Goal: Information Seeking & Learning: Learn about a topic

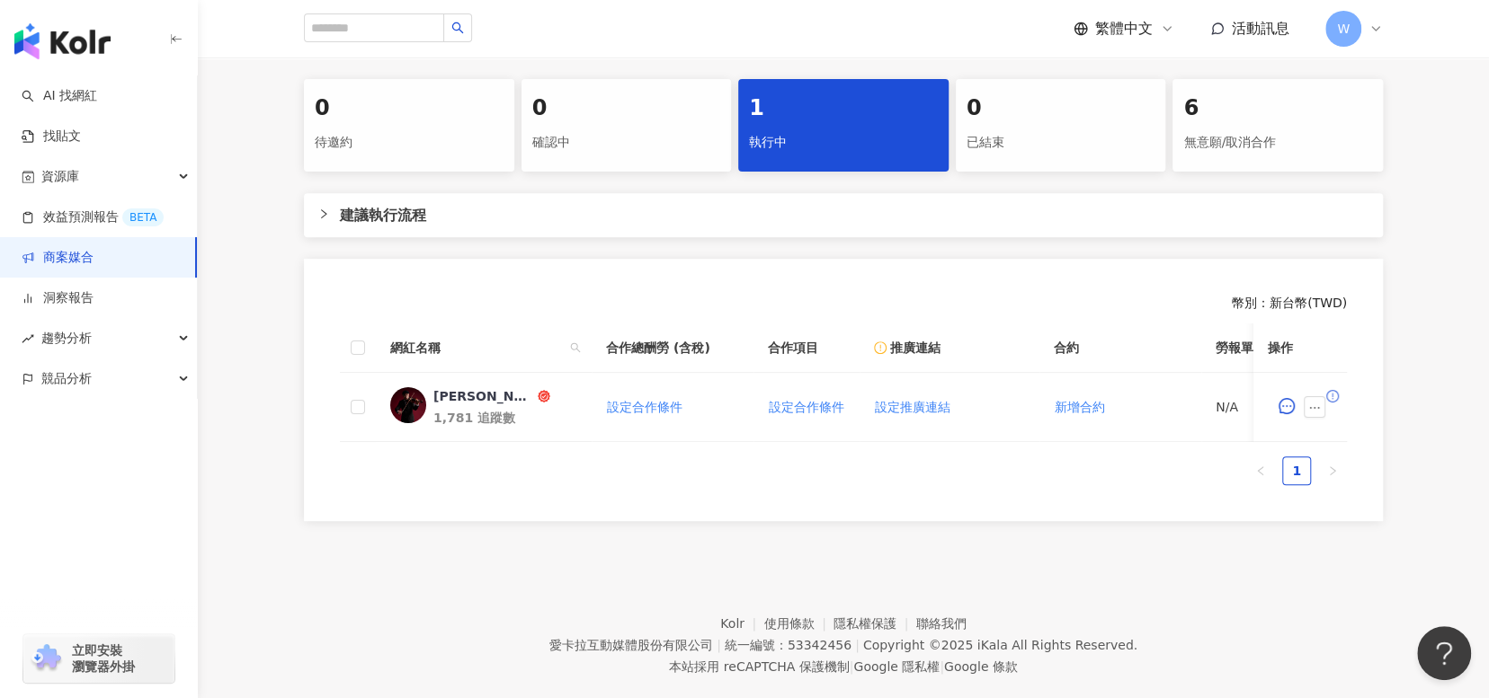
click at [1134, 599] on footer "Kolr 使用條款 隱私權保護 聯絡我們 愛[PERSON_NAME]互動媒體股份有限公司 | 統一編號：53342456 | Copyright © 202…" at bounding box center [843, 632] width 1291 height 200
click at [97, 188] on div "資源庫" at bounding box center [98, 176] width 197 height 40
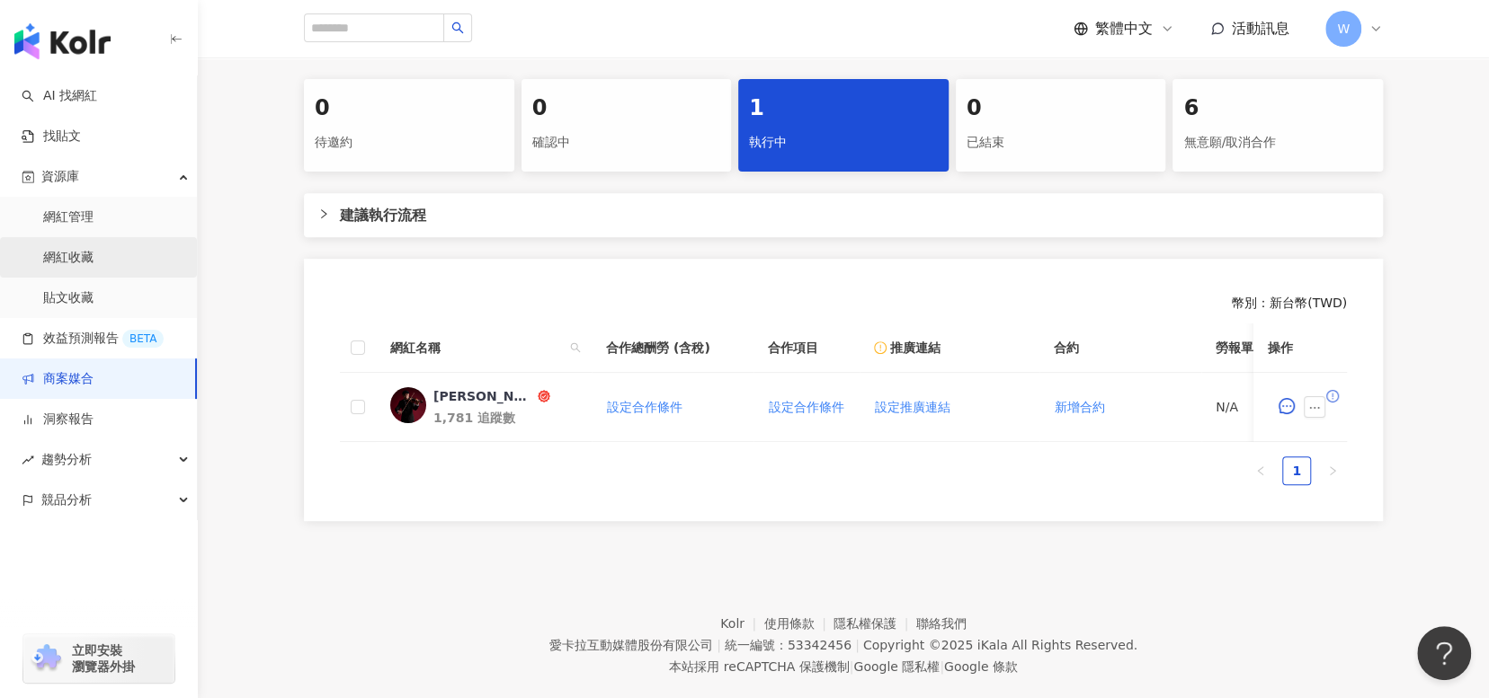
click at [93, 258] on link "網紅收藏" at bounding box center [68, 258] width 50 height 18
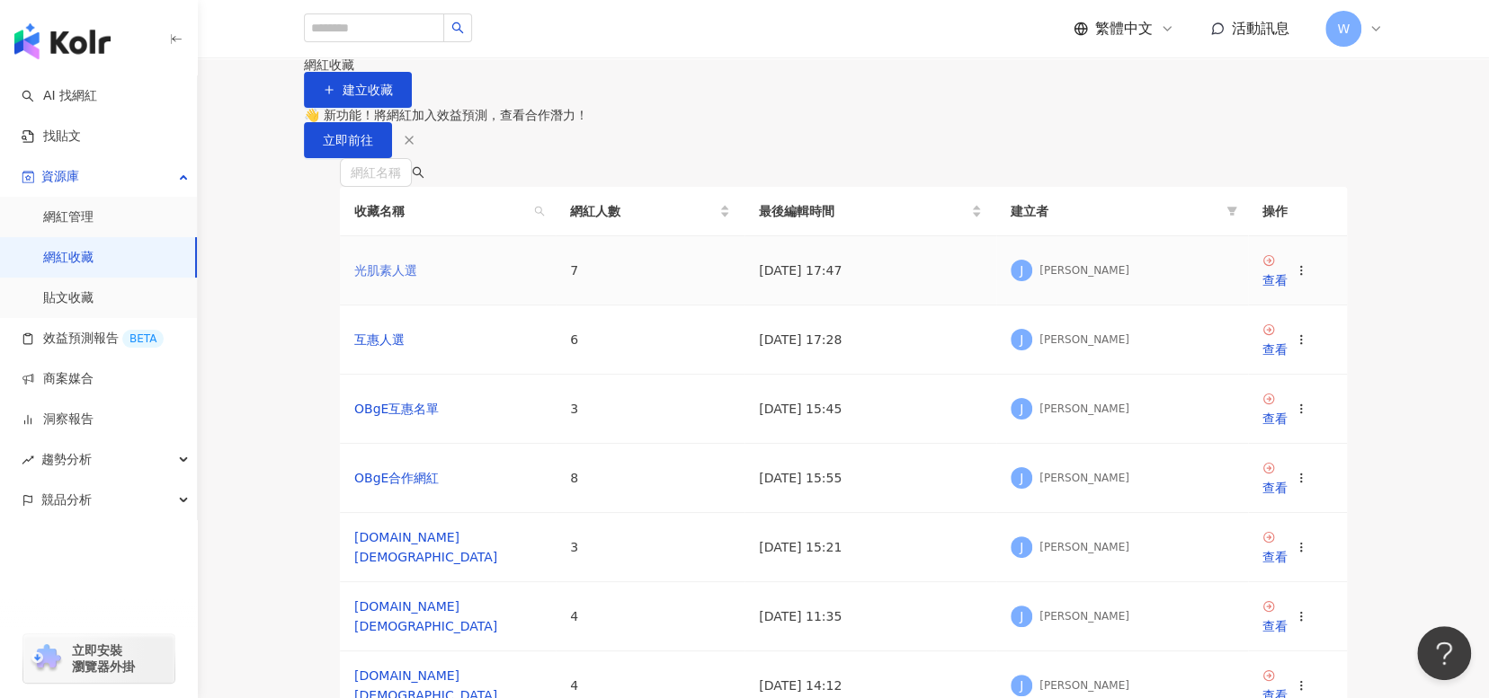
click at [396, 278] on link "光肌素人選" at bounding box center [385, 270] width 63 height 14
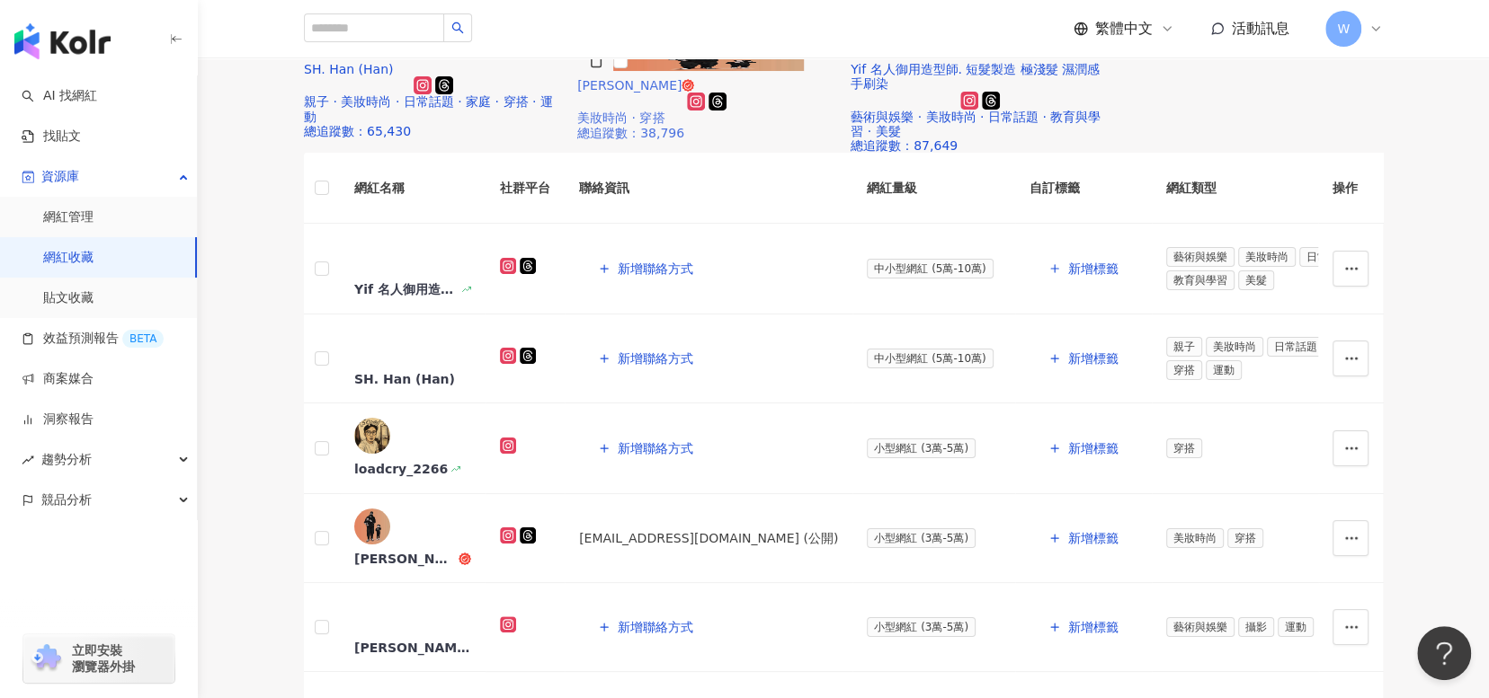
scroll to position [449, 0]
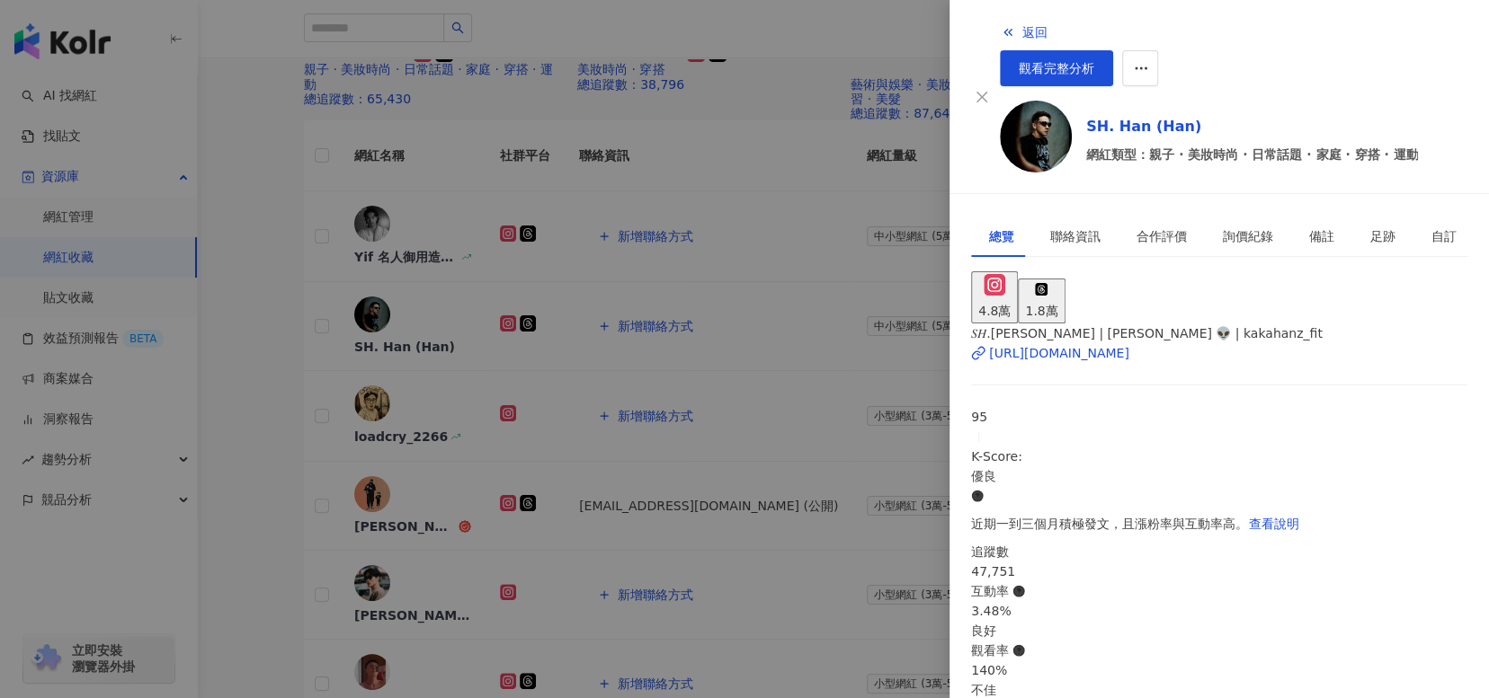
scroll to position [167, 0]
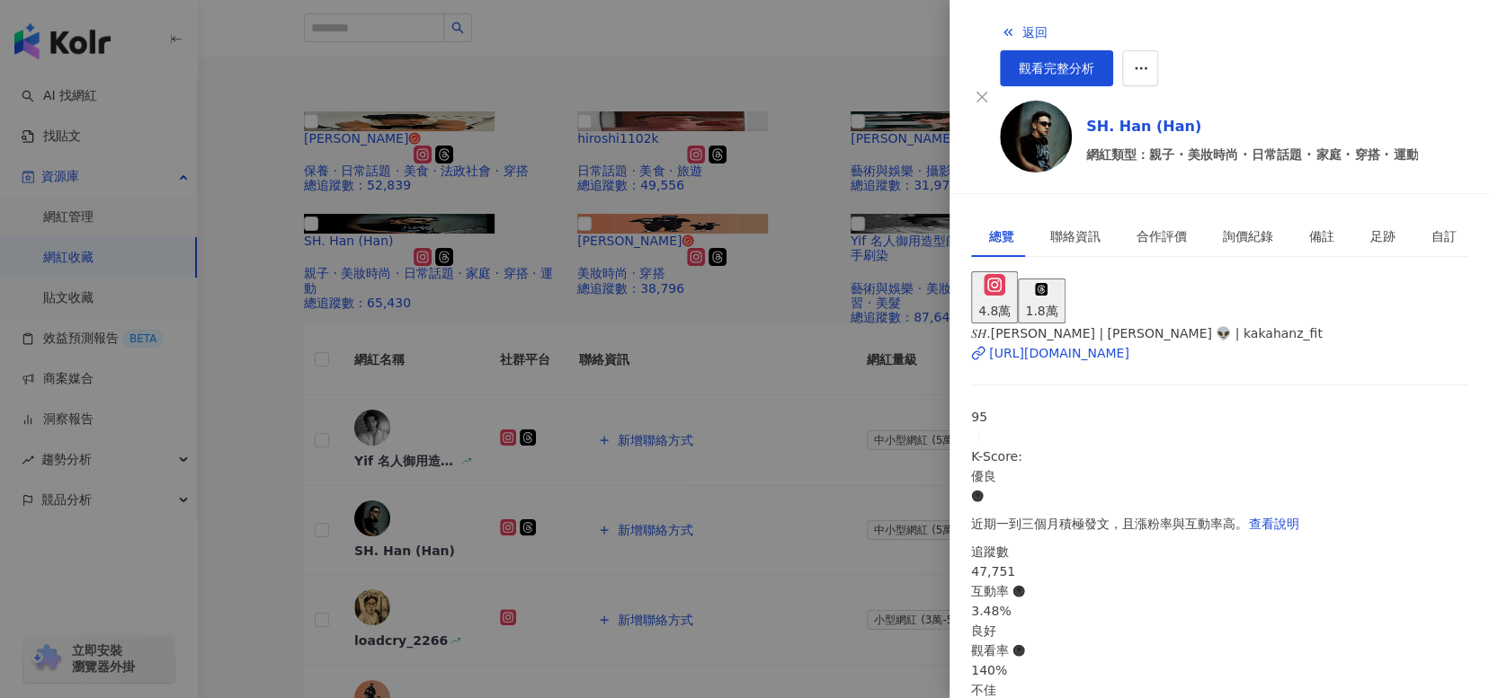
click at [386, 158] on div at bounding box center [744, 349] width 1489 height 698
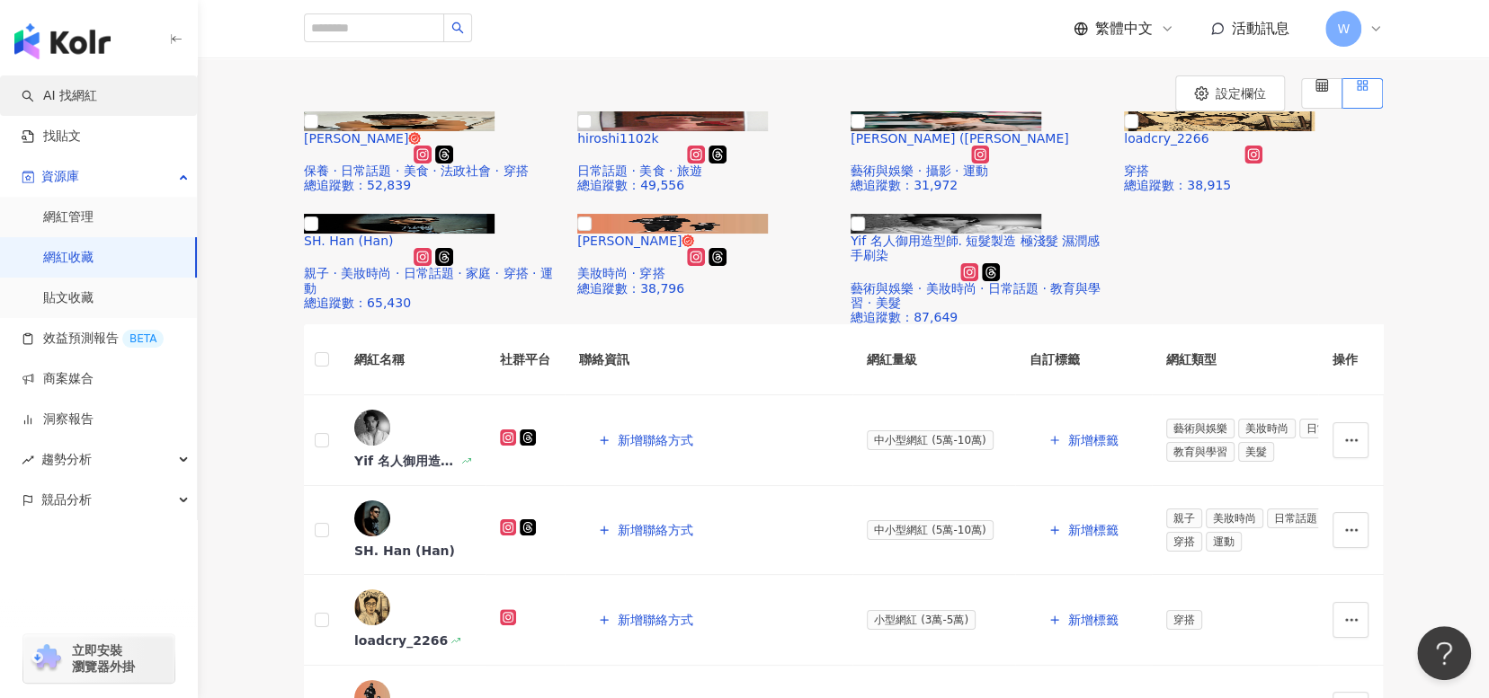
click at [97, 101] on link "AI 找網紅" at bounding box center [60, 96] width 76 height 18
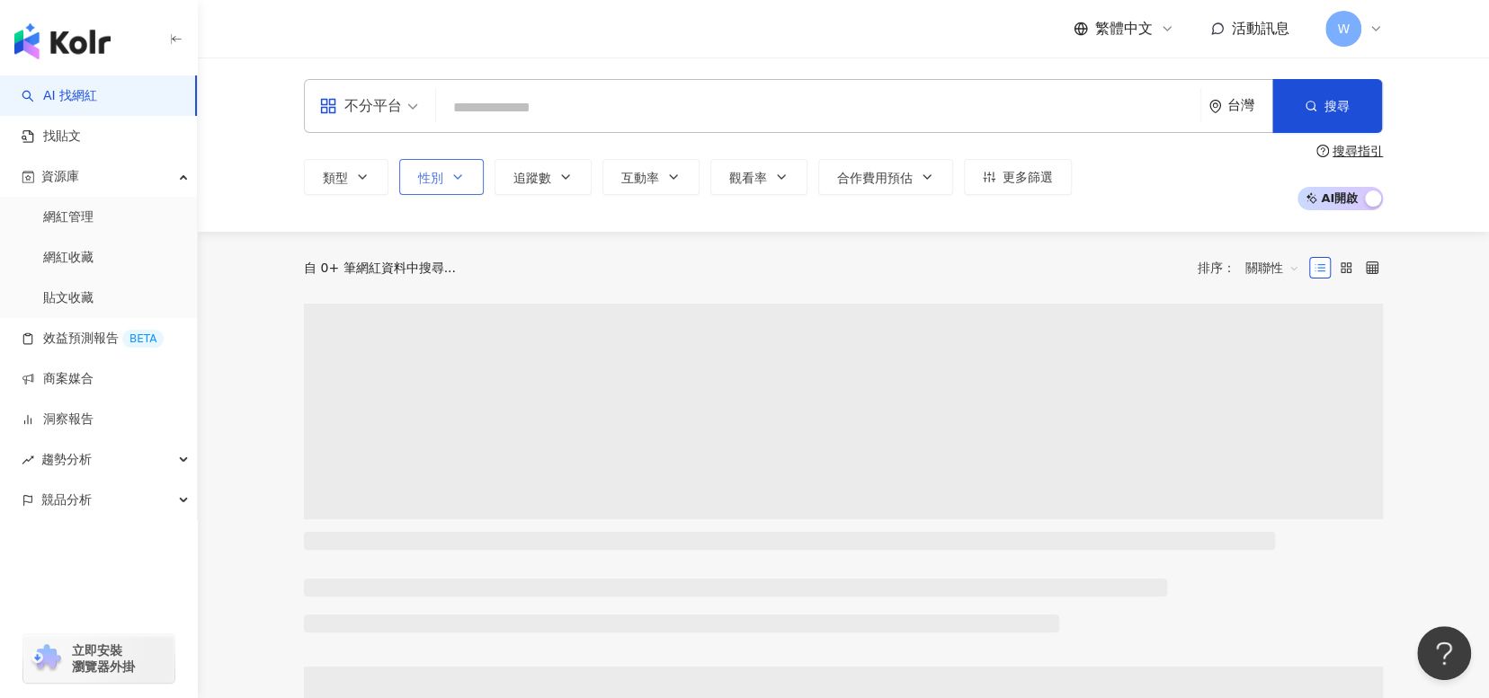
click at [450, 173] on icon "button" at bounding box center [457, 177] width 14 height 14
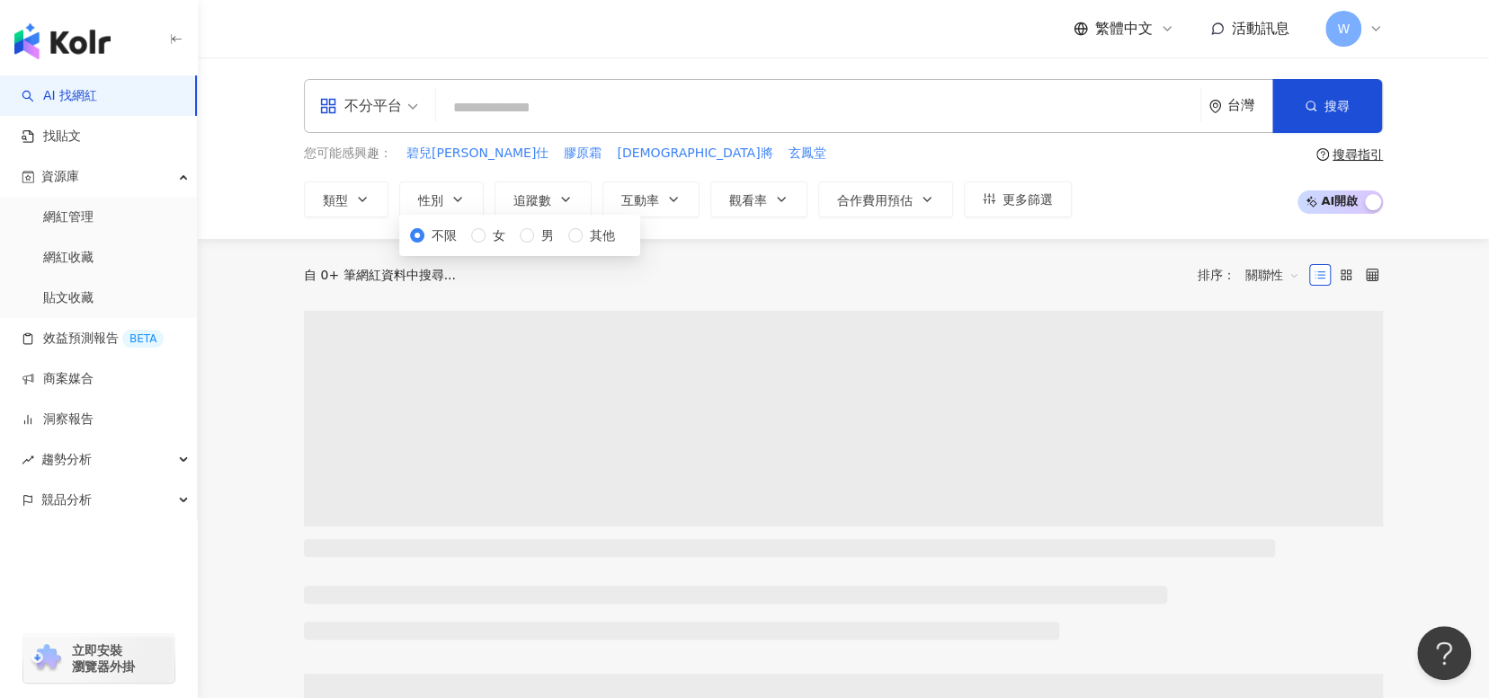
click at [485, 245] on div "不限 女 男 其他" at bounding box center [519, 236] width 219 height 20
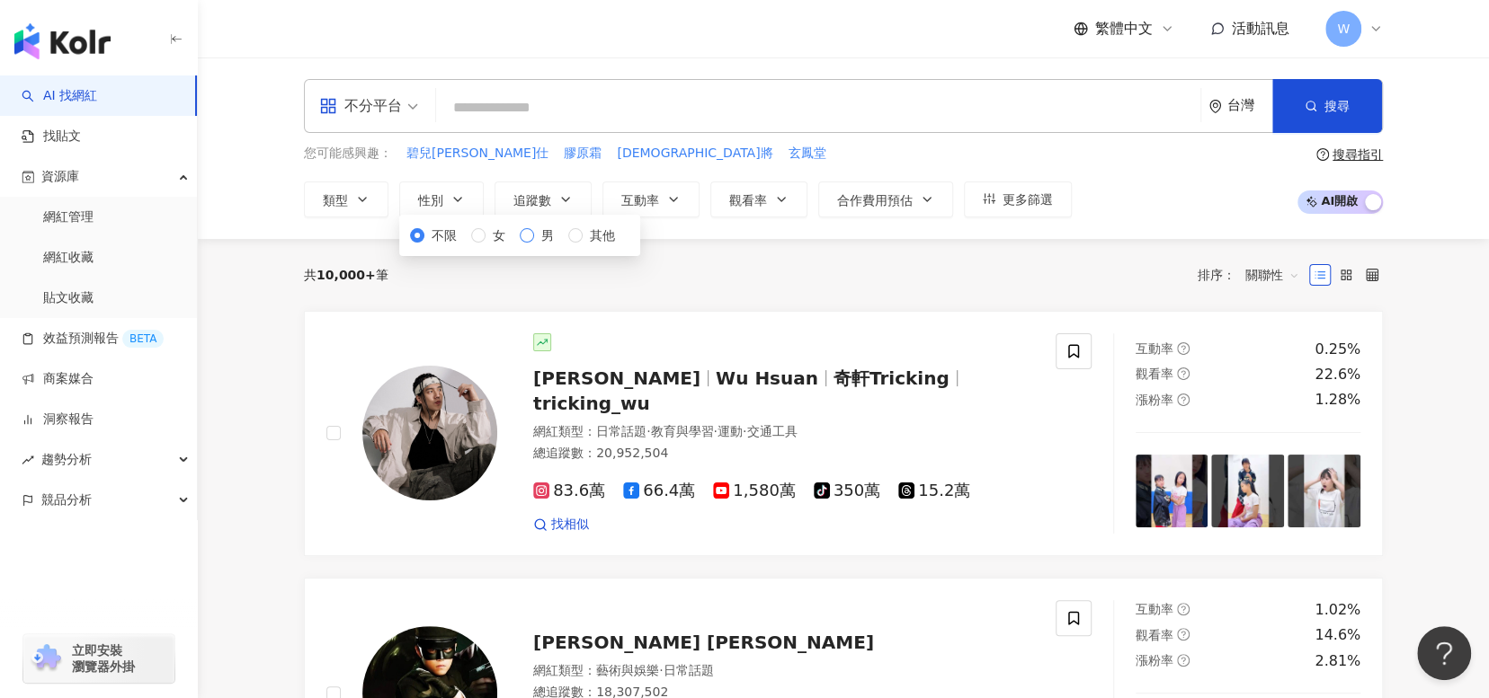
click at [534, 245] on span "男" at bounding box center [547, 236] width 27 height 20
click at [367, 200] on icon "button" at bounding box center [362, 199] width 14 height 14
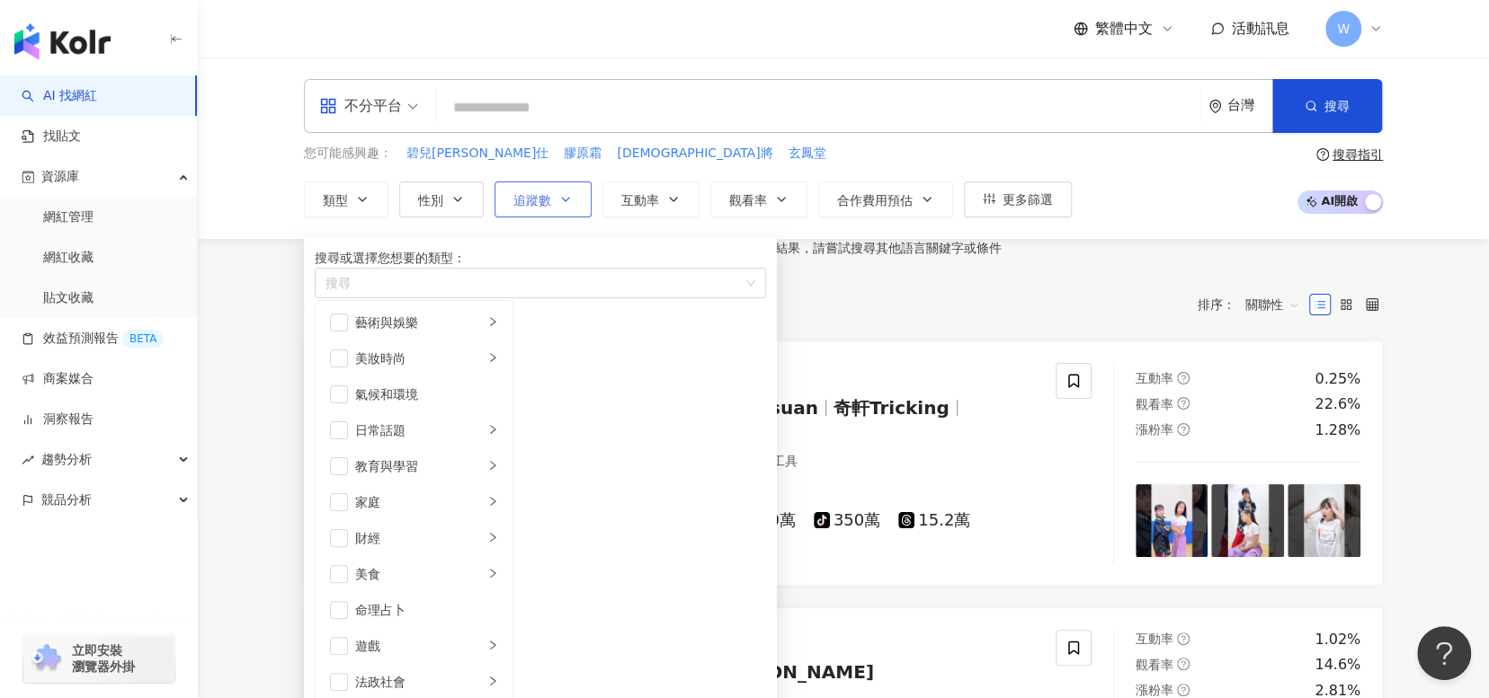
click at [572, 202] on button "追蹤數" at bounding box center [542, 200] width 97 height 36
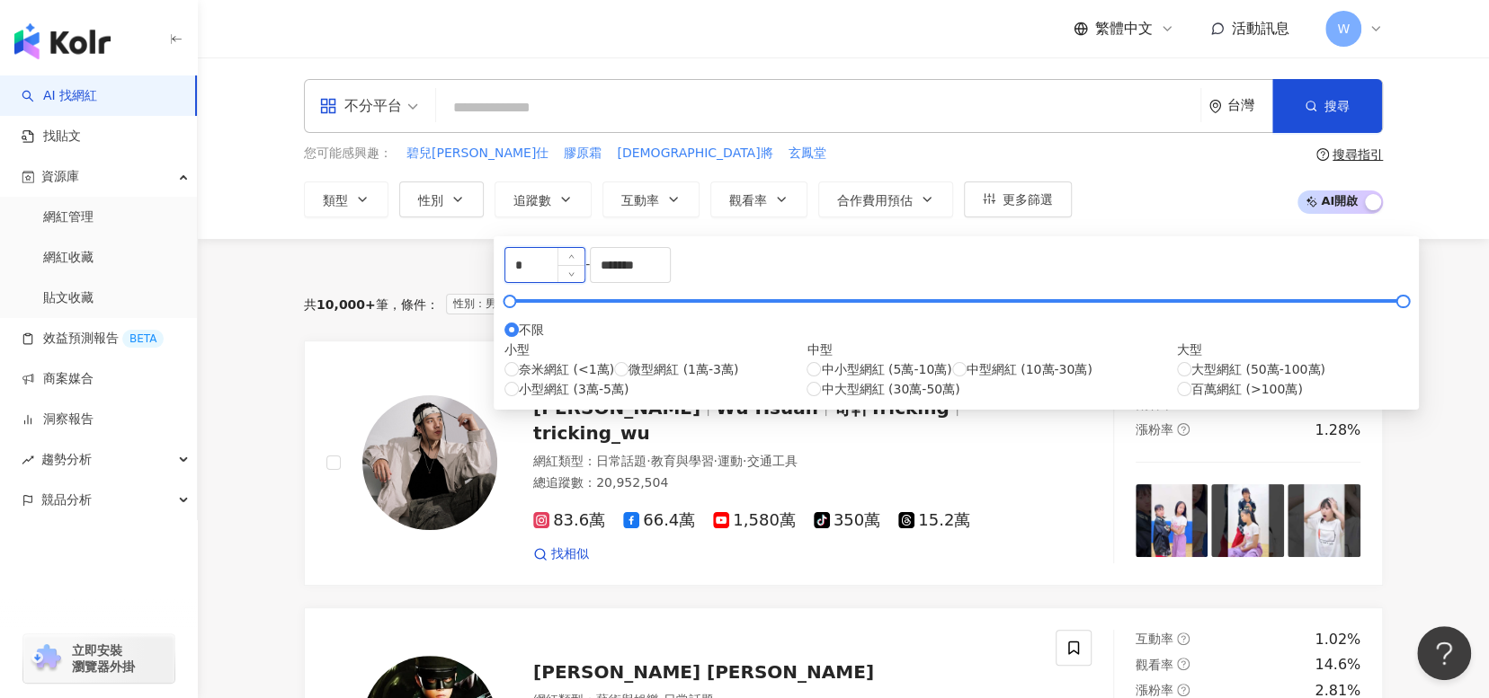
drag, startPoint x: 665, startPoint y: 271, endPoint x: 525, endPoint y: 269, distance: 140.2
click at [525, 269] on input "*" at bounding box center [544, 265] width 79 height 34
type input "*****"
drag, startPoint x: 794, startPoint y: 265, endPoint x: 729, endPoint y: 262, distance: 64.8
click at [734, 262] on div "***** - ******* 不限 小型 奈米網紅 (<1萬) 微型網紅 (1萬-3萬) 小型網紅 (3萬-5萬) 中型 中小型網紅 (5萬-10萬) 中型…" at bounding box center [955, 323] width 903 height 152
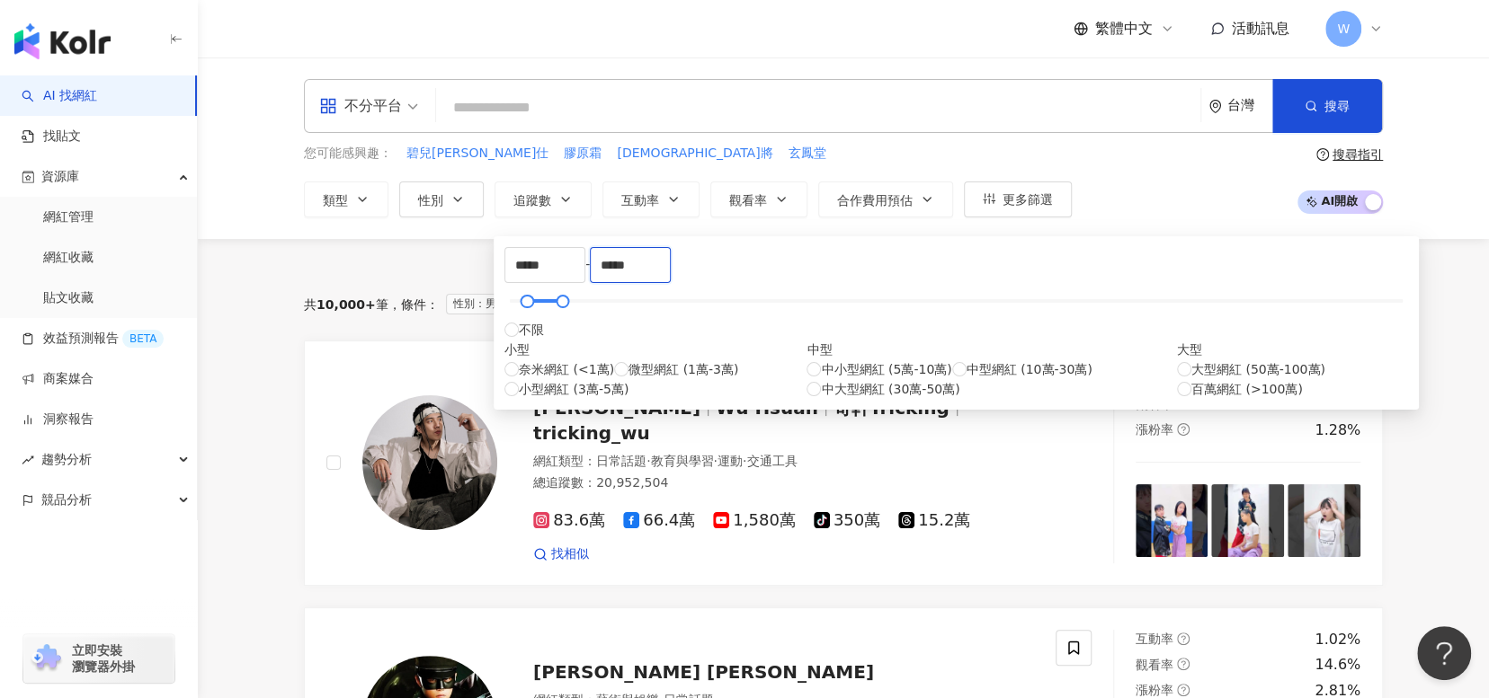
type input "*****"
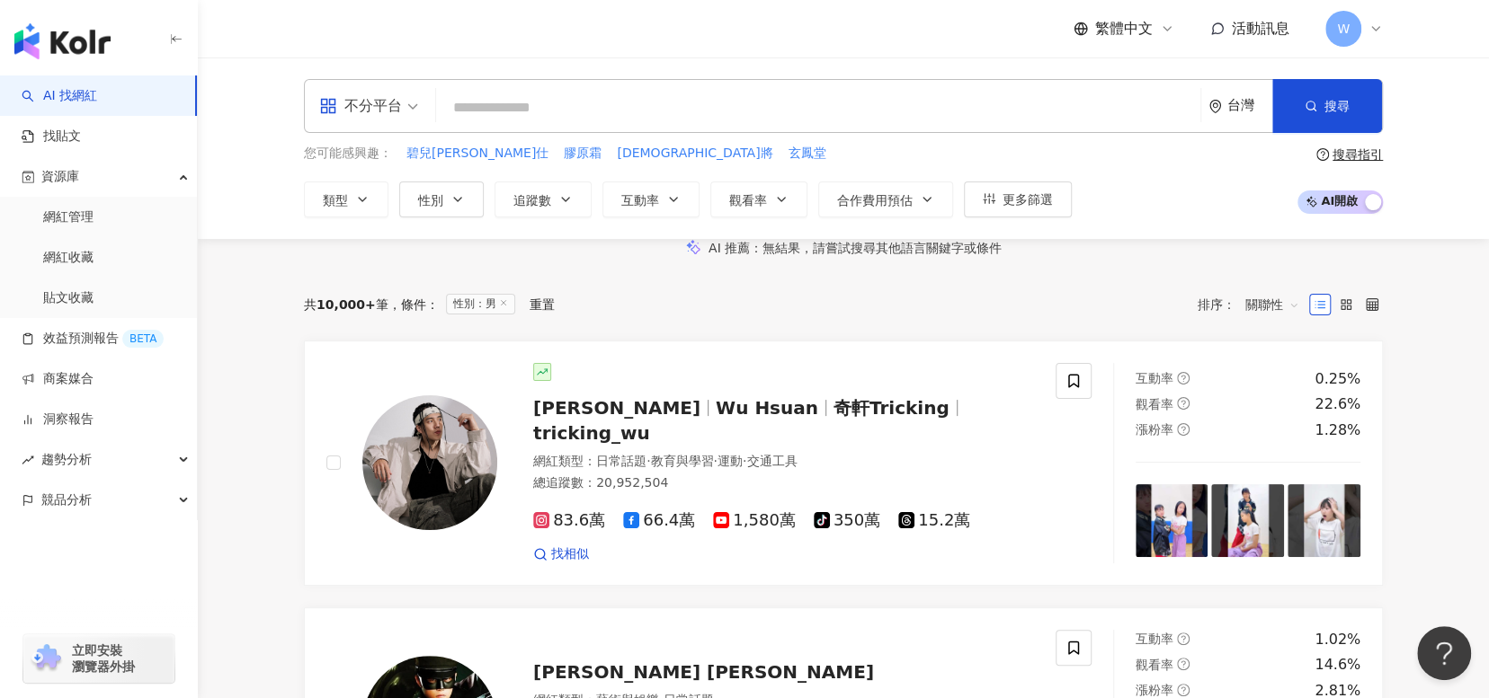
click at [1120, 258] on div "AI 推薦 ： 無結果，請嘗試搜尋其他語言關鍵字或條件" at bounding box center [843, 248] width 1291 height 19
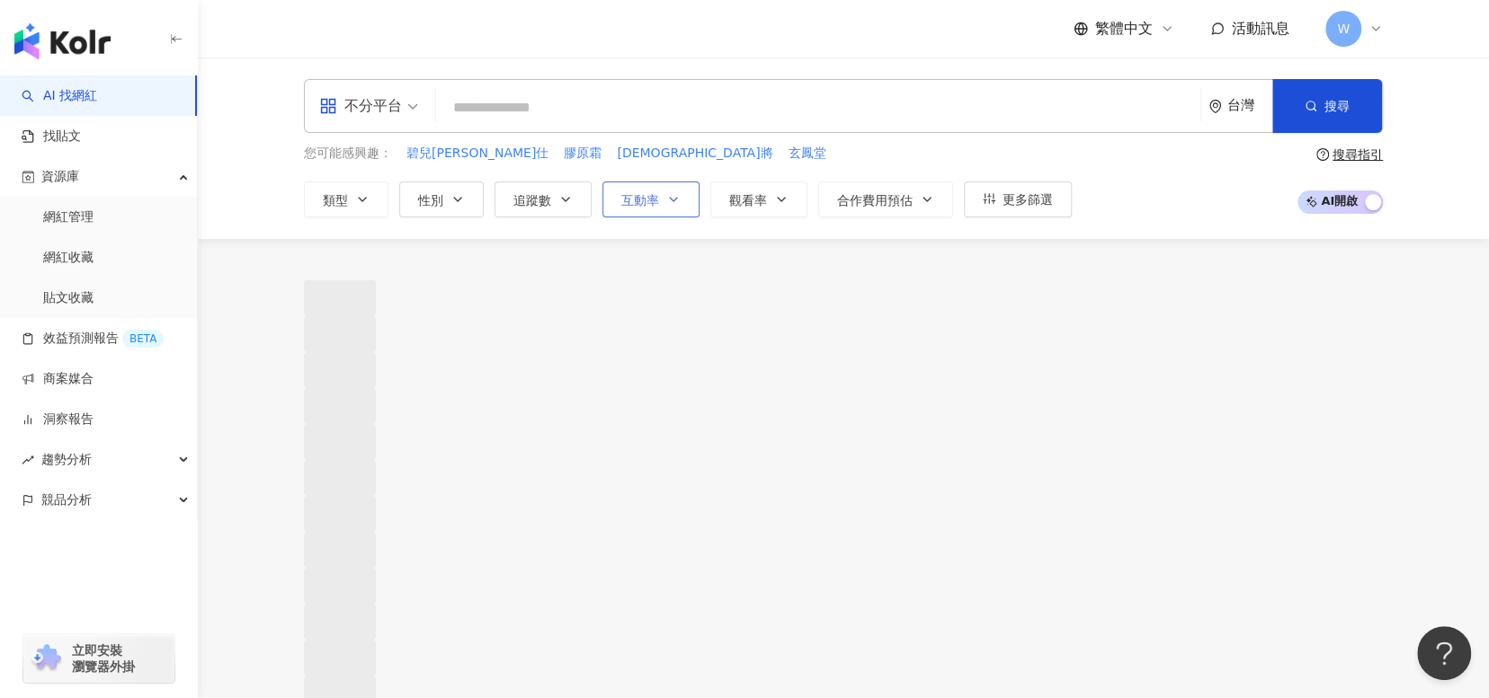
click at [659, 195] on button "互動率" at bounding box center [650, 200] width 97 height 36
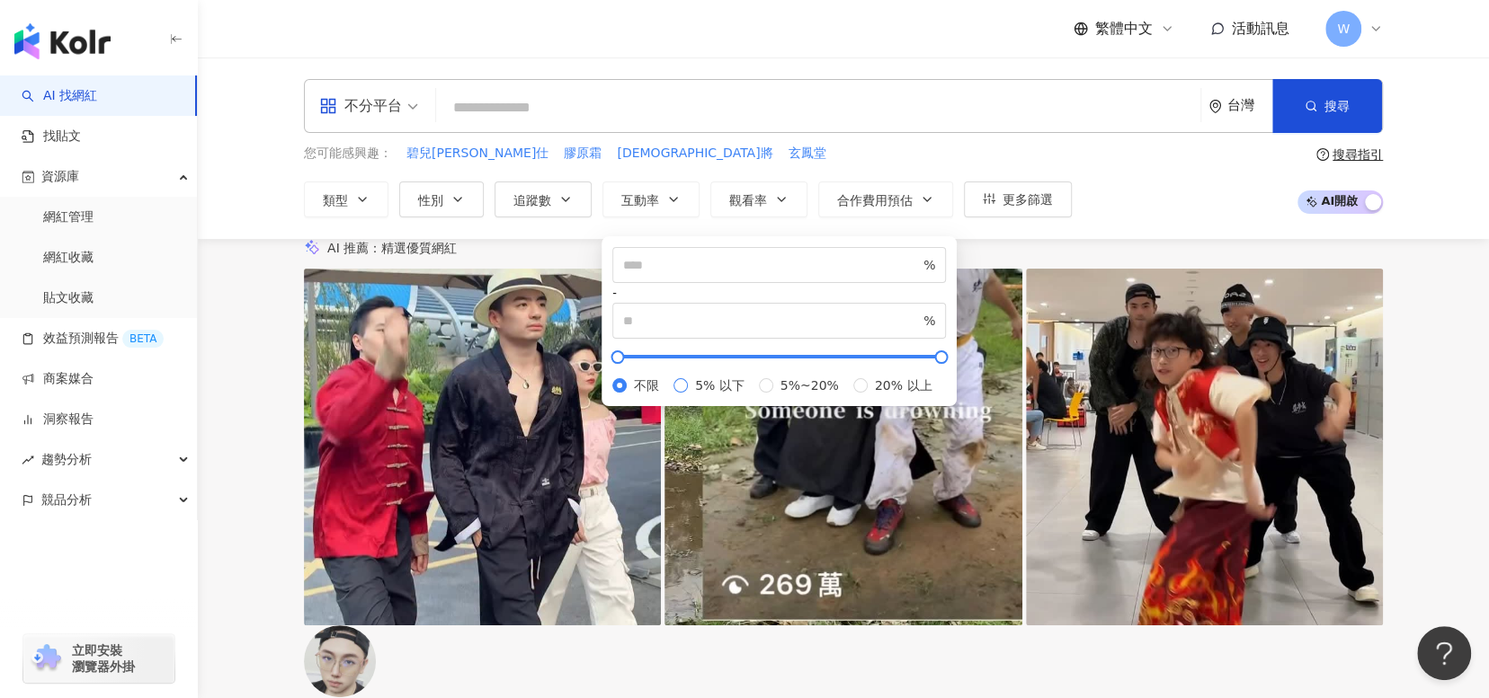
click at [688, 382] on span "5% 以下" at bounding box center [720, 386] width 64 height 20
type input "*"
click at [773, 396] on span "5%~20%" at bounding box center [809, 386] width 73 height 20
type input "*"
type input "**"
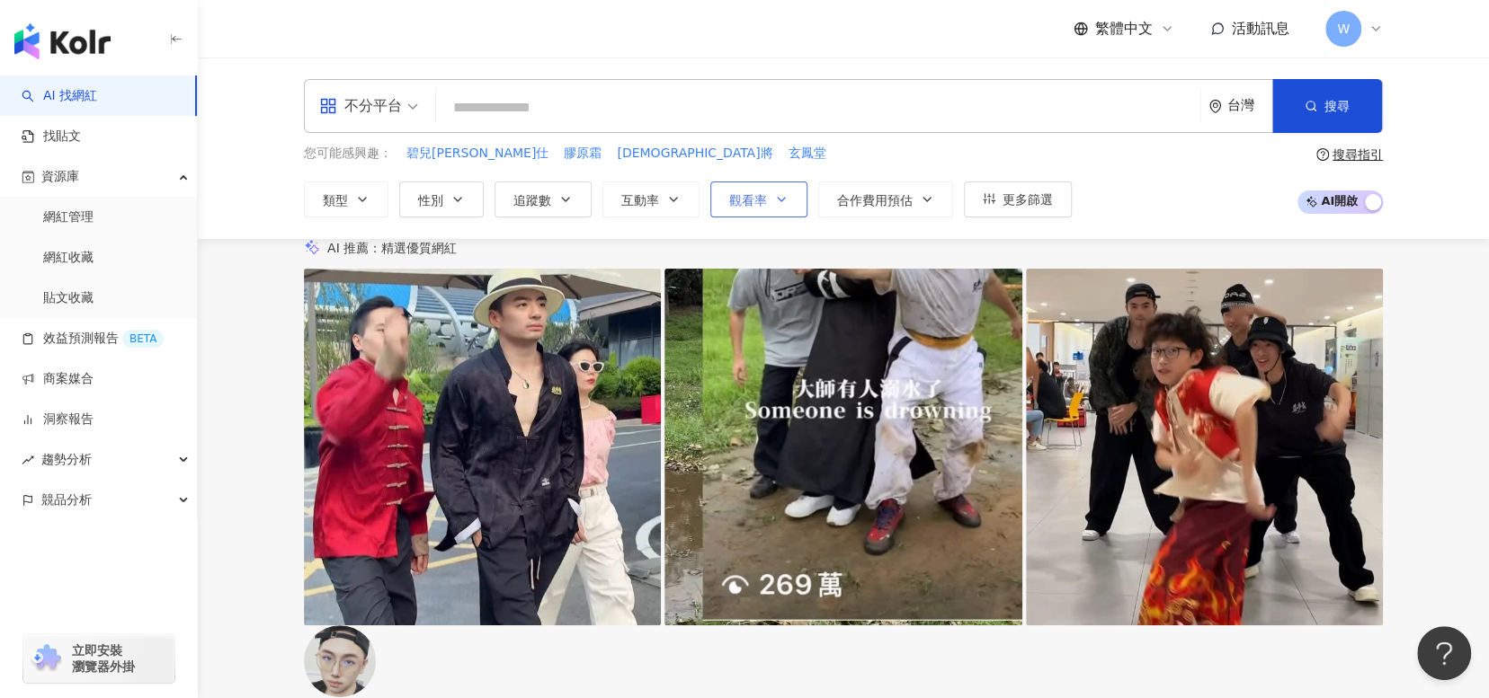
click at [785, 192] on icon "button" at bounding box center [781, 199] width 14 height 14
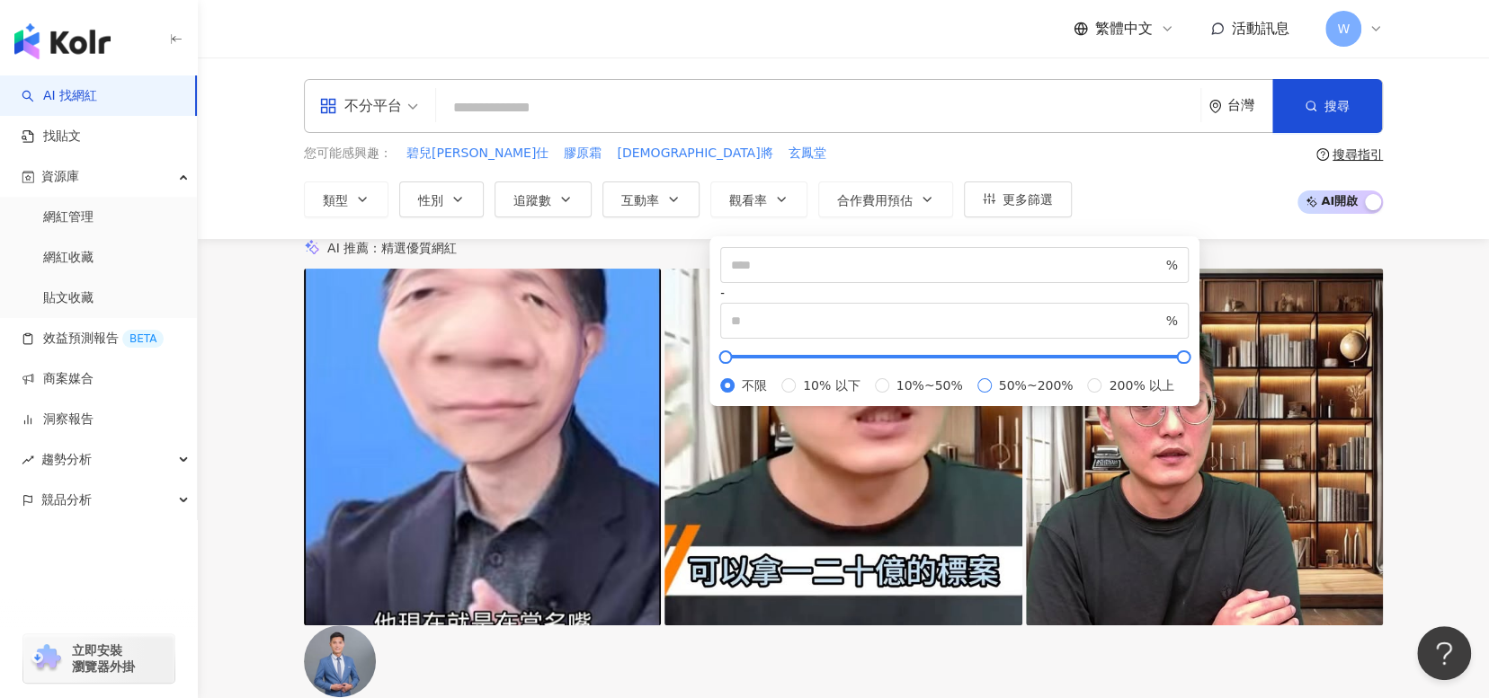
click at [992, 396] on span "50%~200%" at bounding box center [1036, 386] width 89 height 20
type input "**"
type input "***"
click at [1248, 209] on div "您可能感興趣： 碧兒泉男仕 膠原霜 神將 玄鳳堂 類型 性別 追蹤數 互動率 觀看率 合作費用預估 更多篩選 不限 女 男 其他 ***** - ***** …" at bounding box center [843, 181] width 1079 height 74
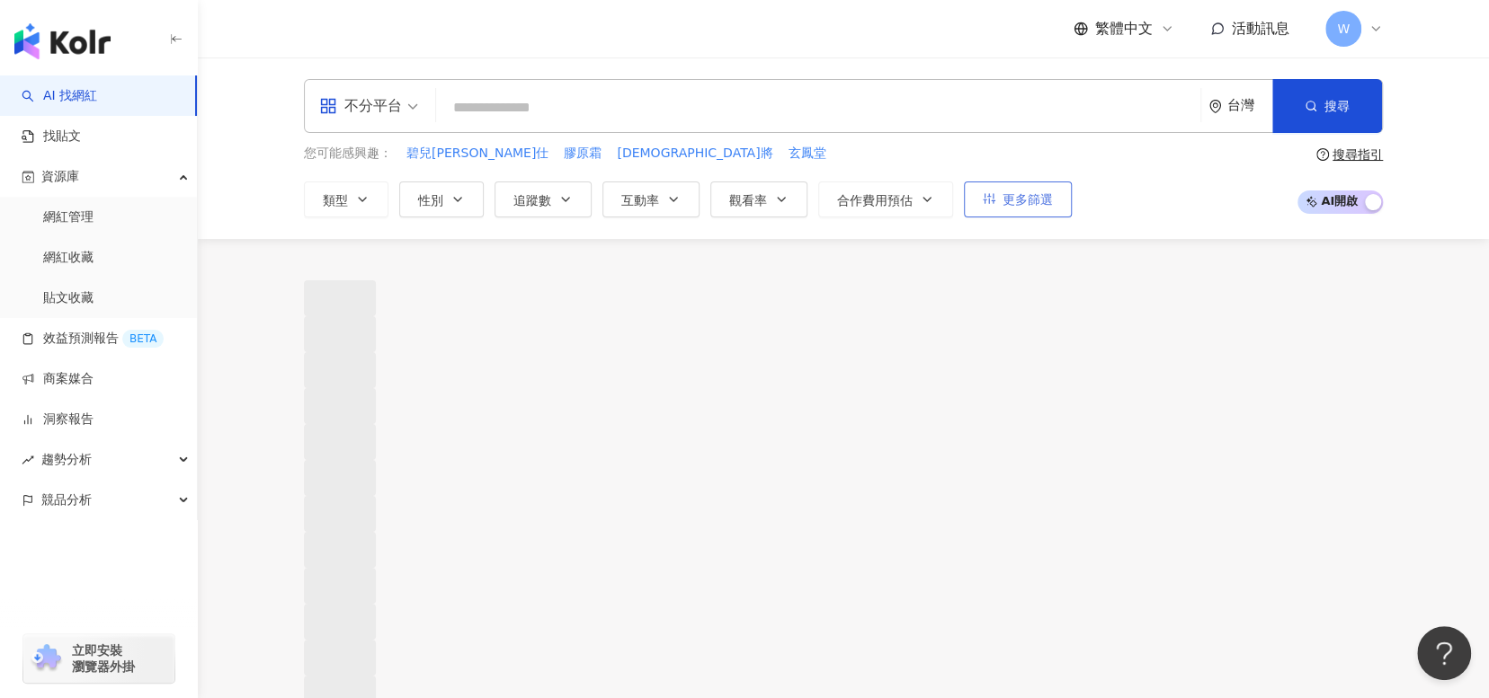
click at [1028, 201] on span "更多篩選" at bounding box center [1027, 199] width 50 height 14
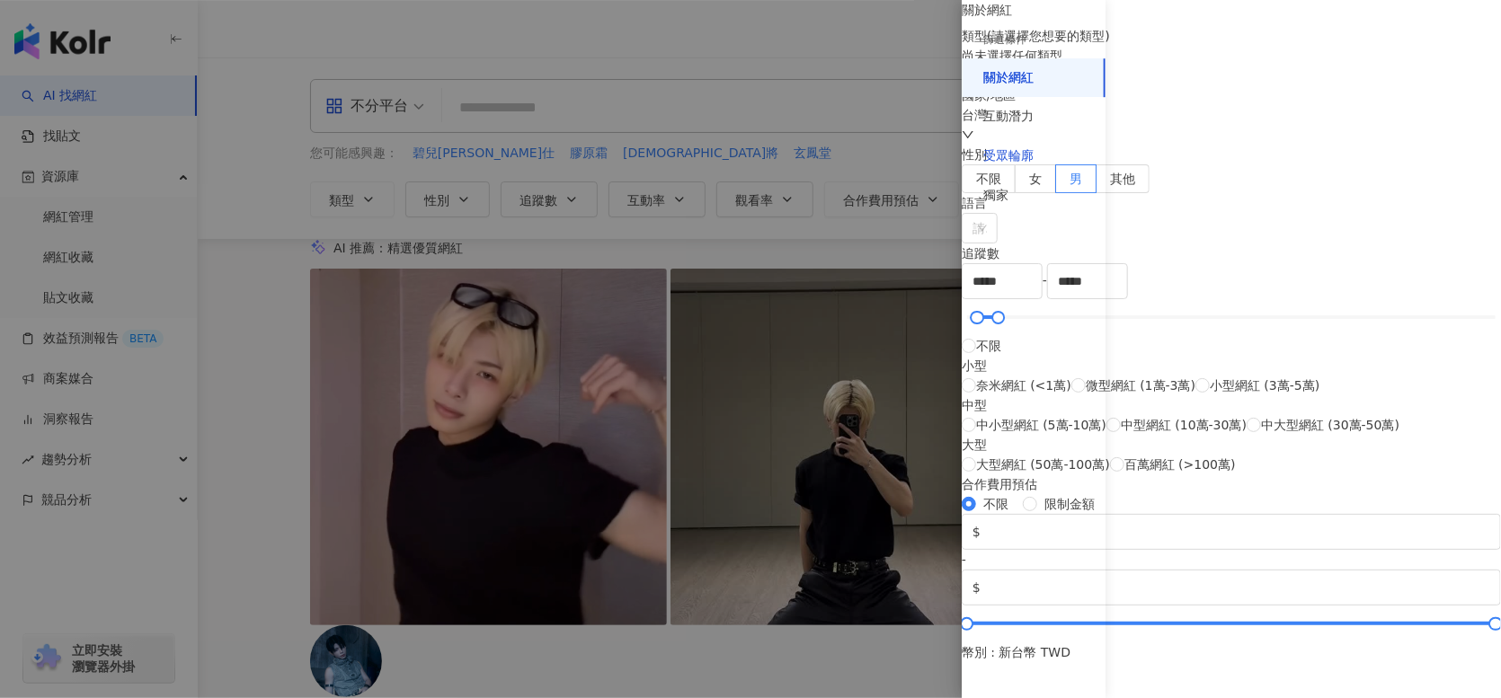
click at [1022, 158] on div "受眾輪廓" at bounding box center [1008, 156] width 50 height 18
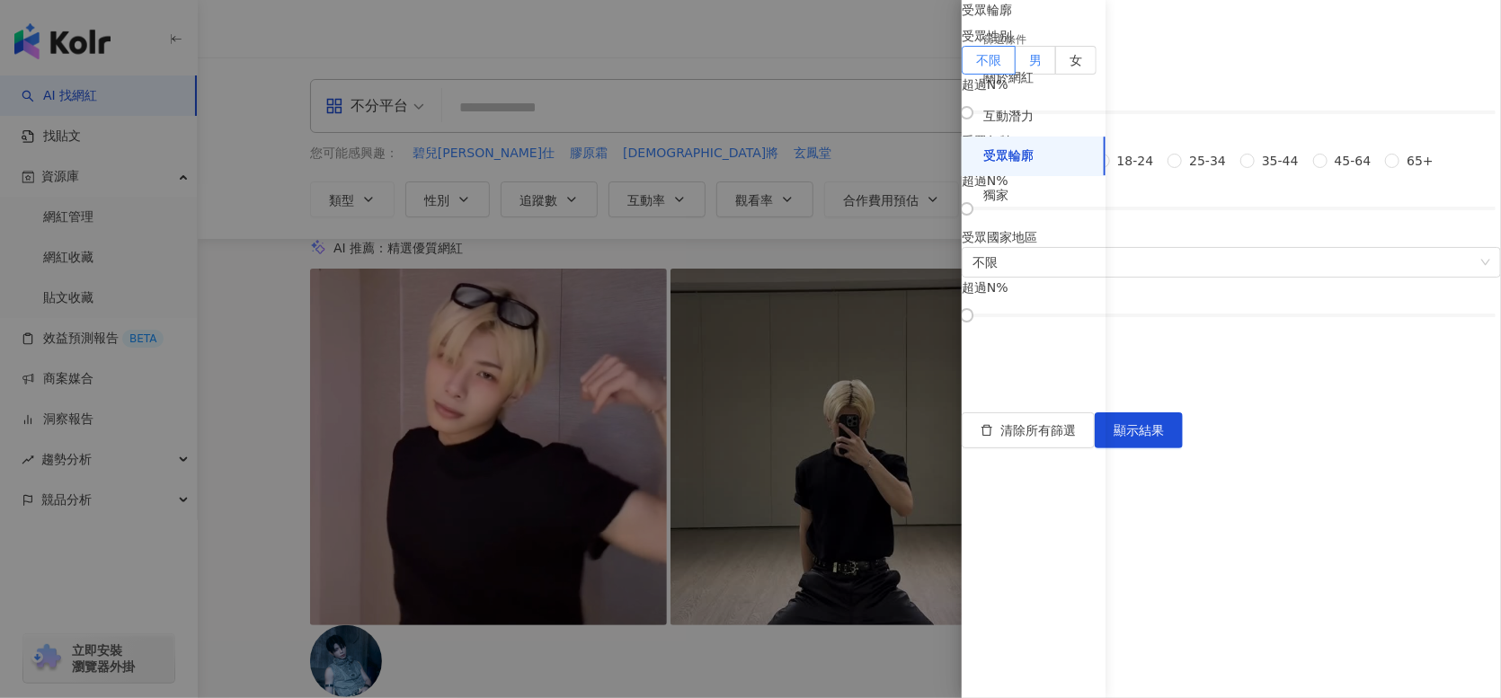
click at [1056, 75] on label "男" at bounding box center [1036, 60] width 40 height 29
drag, startPoint x: 1138, startPoint y: 210, endPoint x: 1301, endPoint y: 227, distance: 163.6
click at [1301, 227] on div "受眾輪廓 受眾性別 不限 男 女 男 超過 50 % 受眾年齡 不限 13-17 18-24 25-34 35-44 45-64 65+ 超過 N % 受眾國…" at bounding box center [1231, 160] width 539 height 321
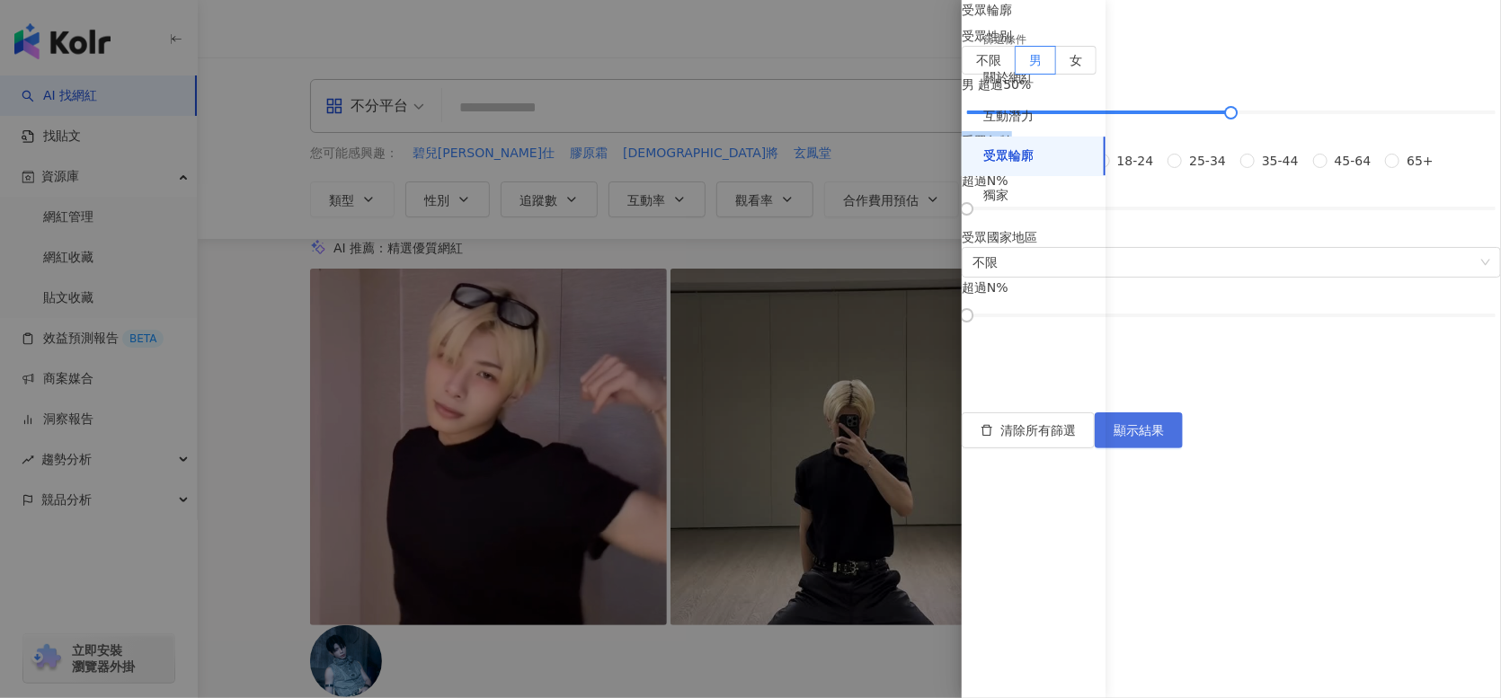
click at [1164, 438] on span "顯示結果" at bounding box center [1139, 430] width 50 height 14
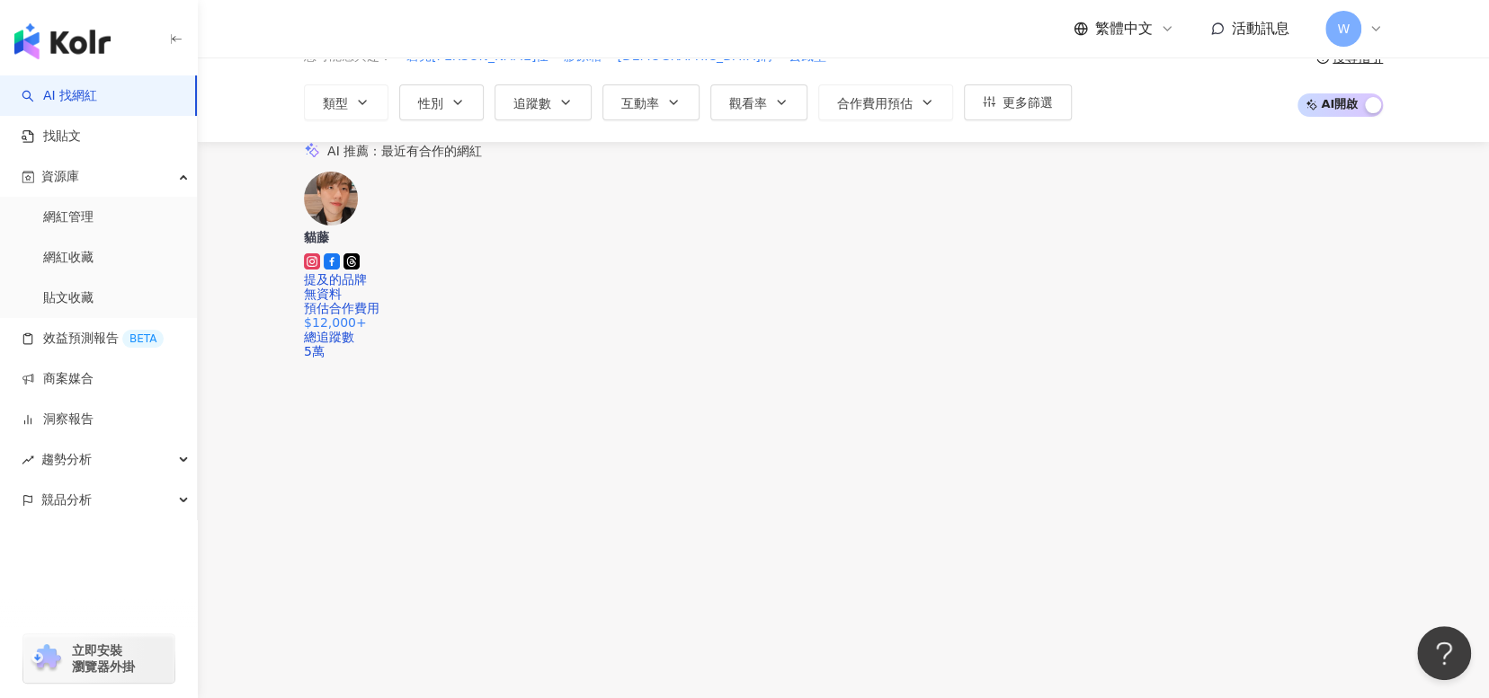
scroll to position [180, 0]
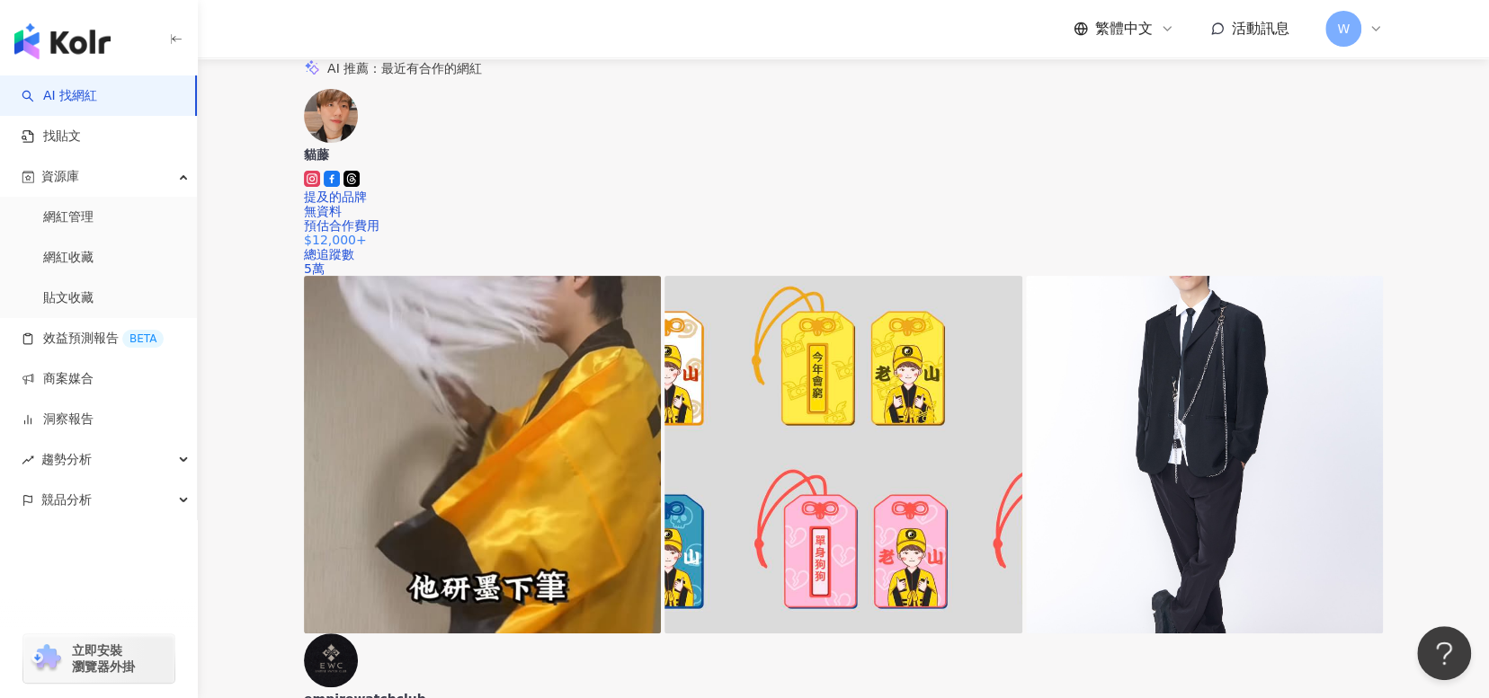
click at [1280, 429] on div "觀看率" at bounding box center [1272, 424] width 45 height 20
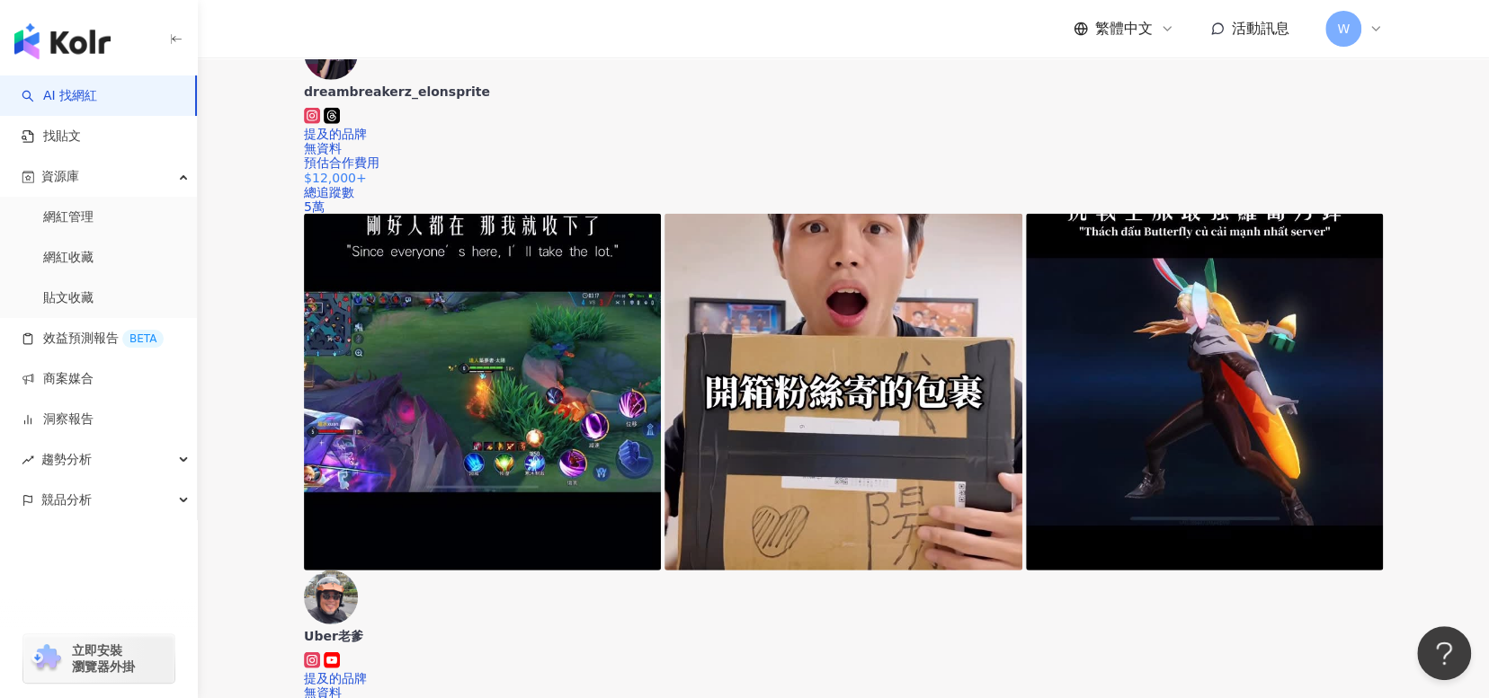
scroll to position [3416, 0]
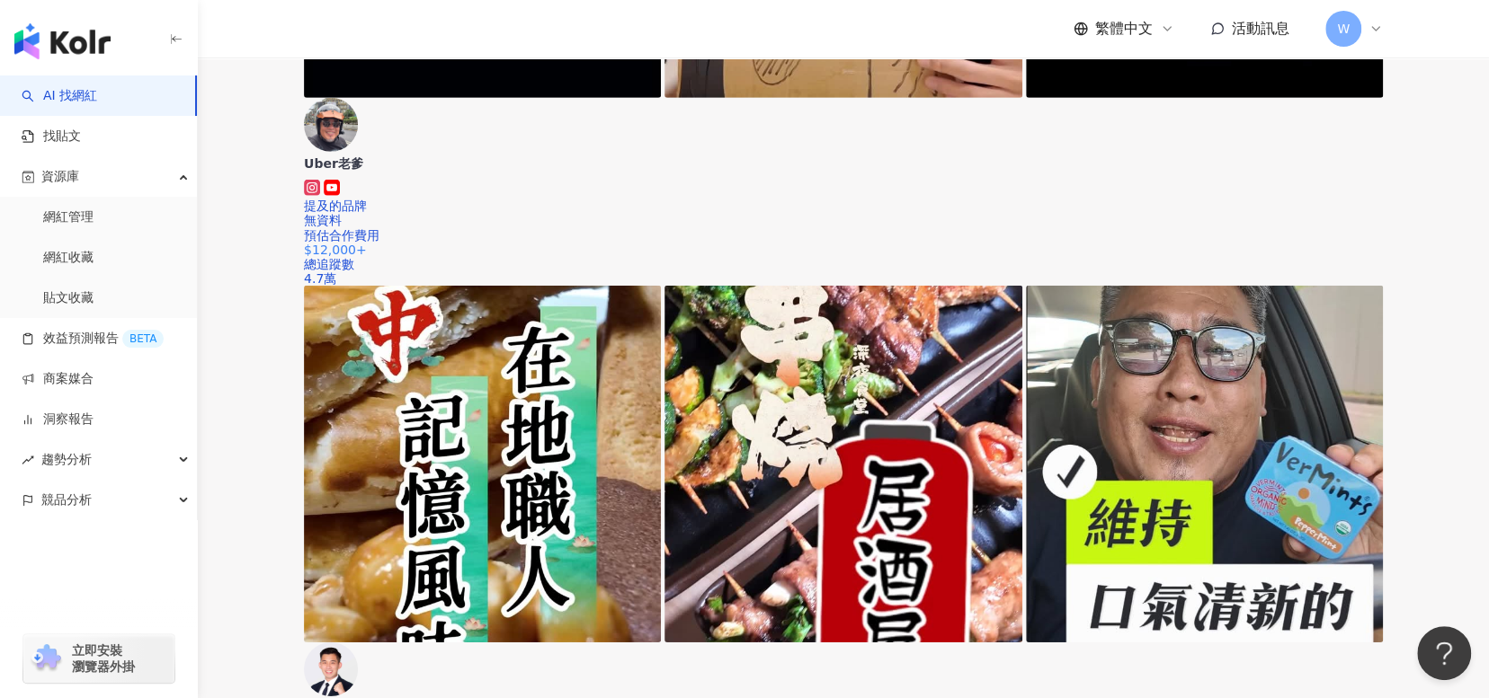
scroll to position [3446, 0]
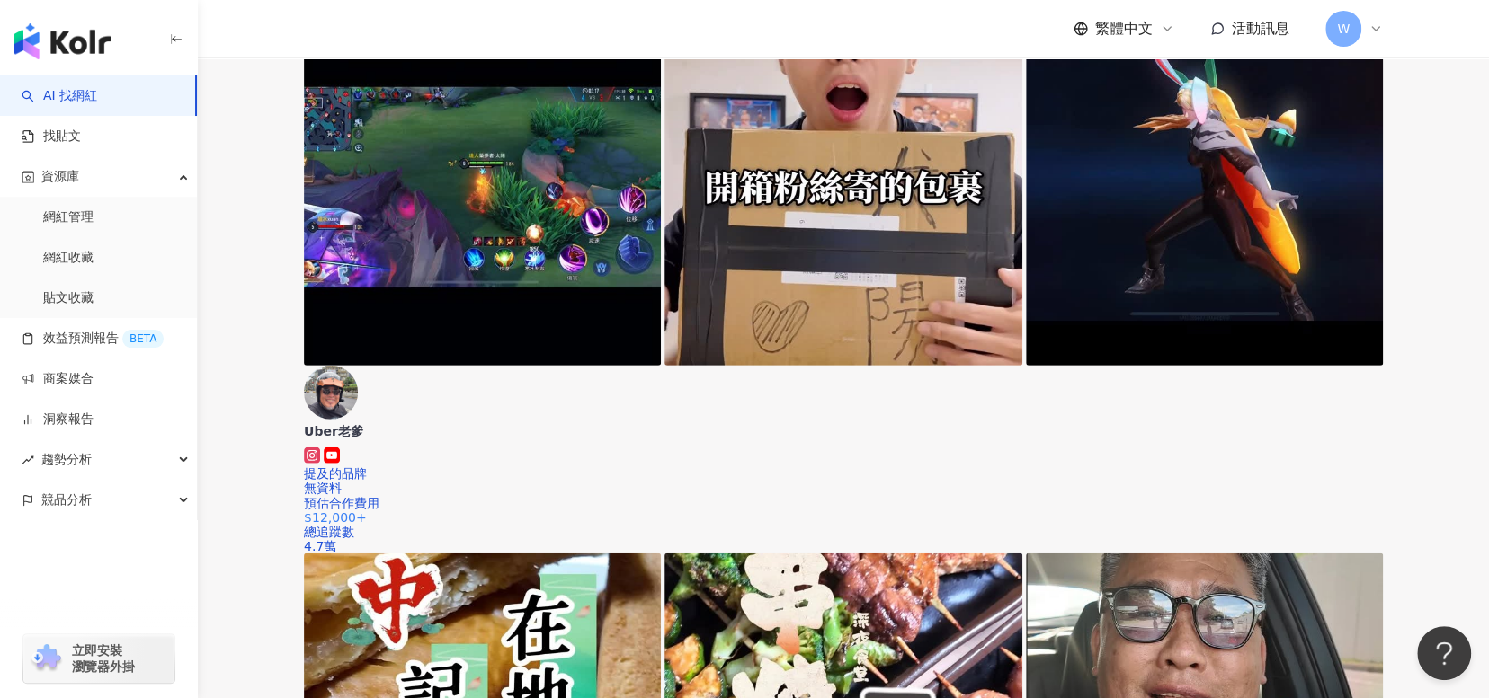
scroll to position [3356, 0]
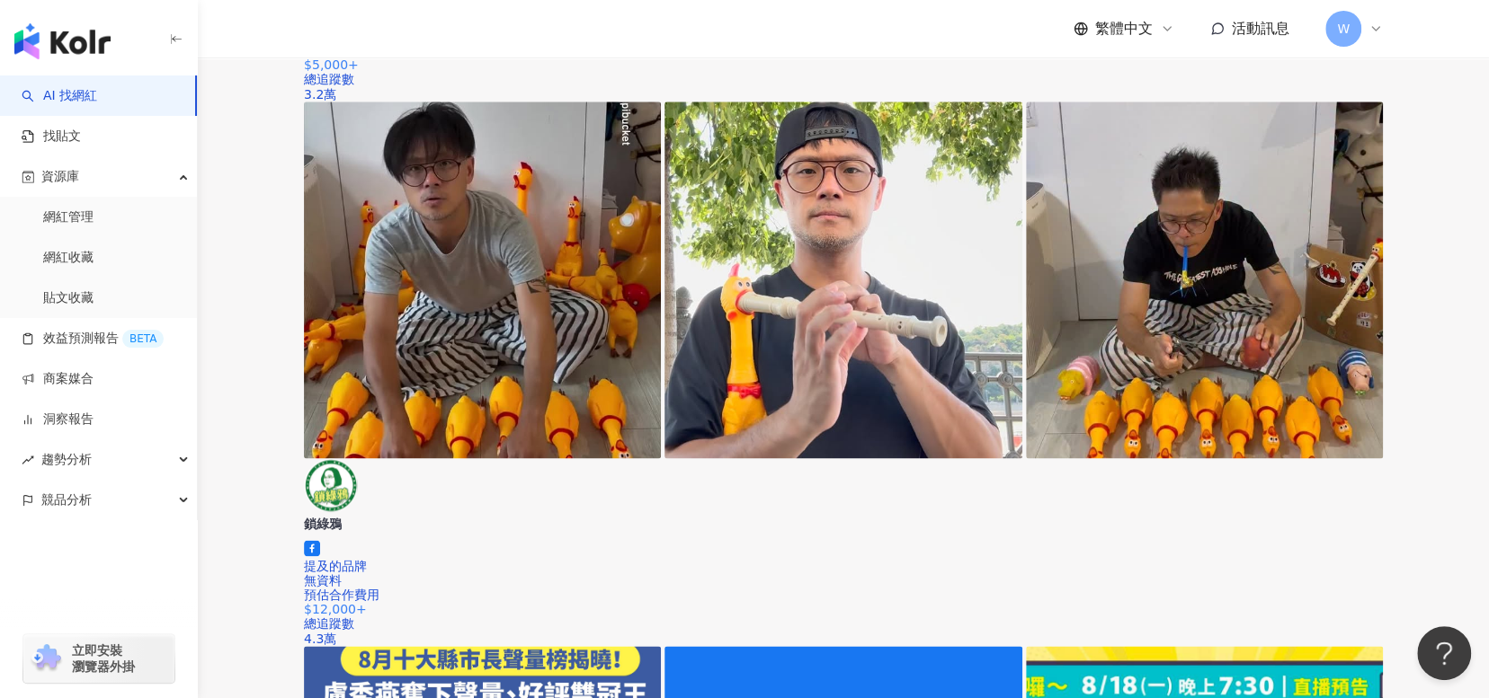
scroll to position [1320, 0]
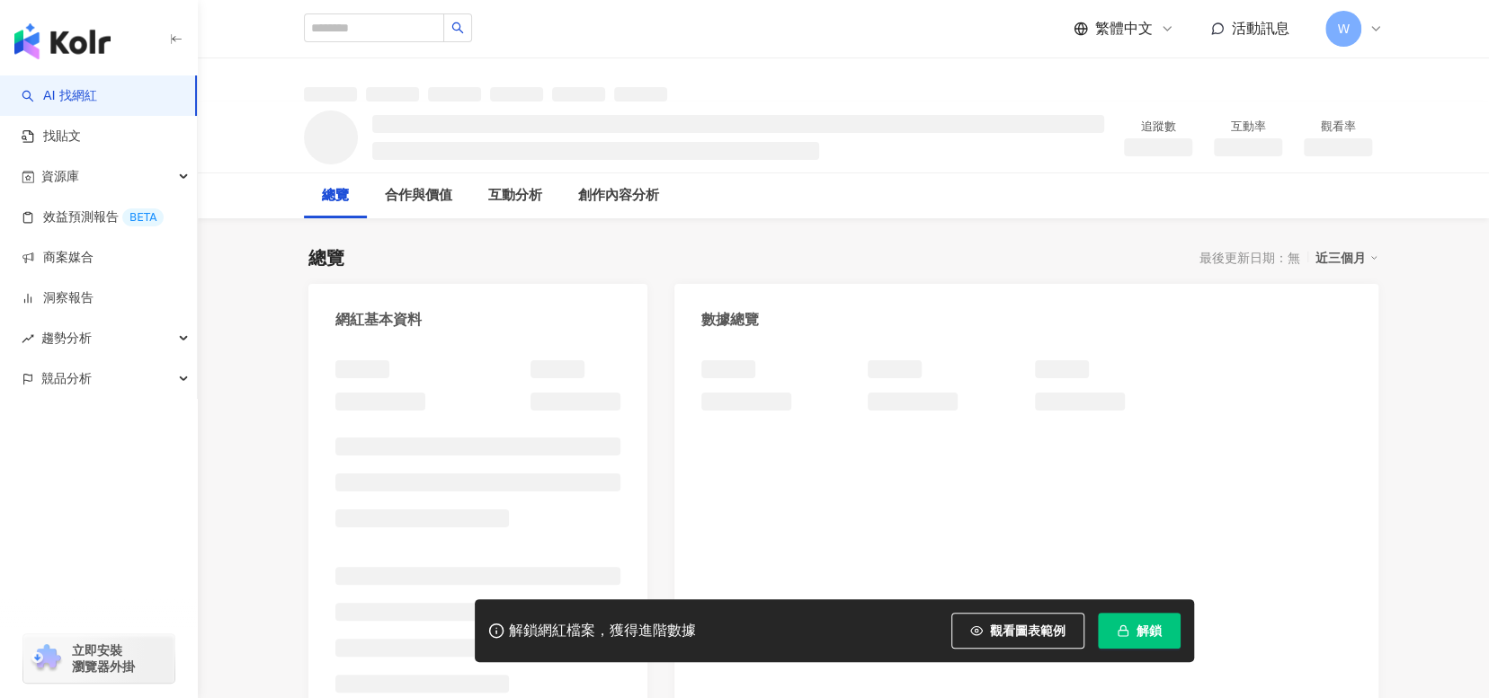
scroll to position [90, 0]
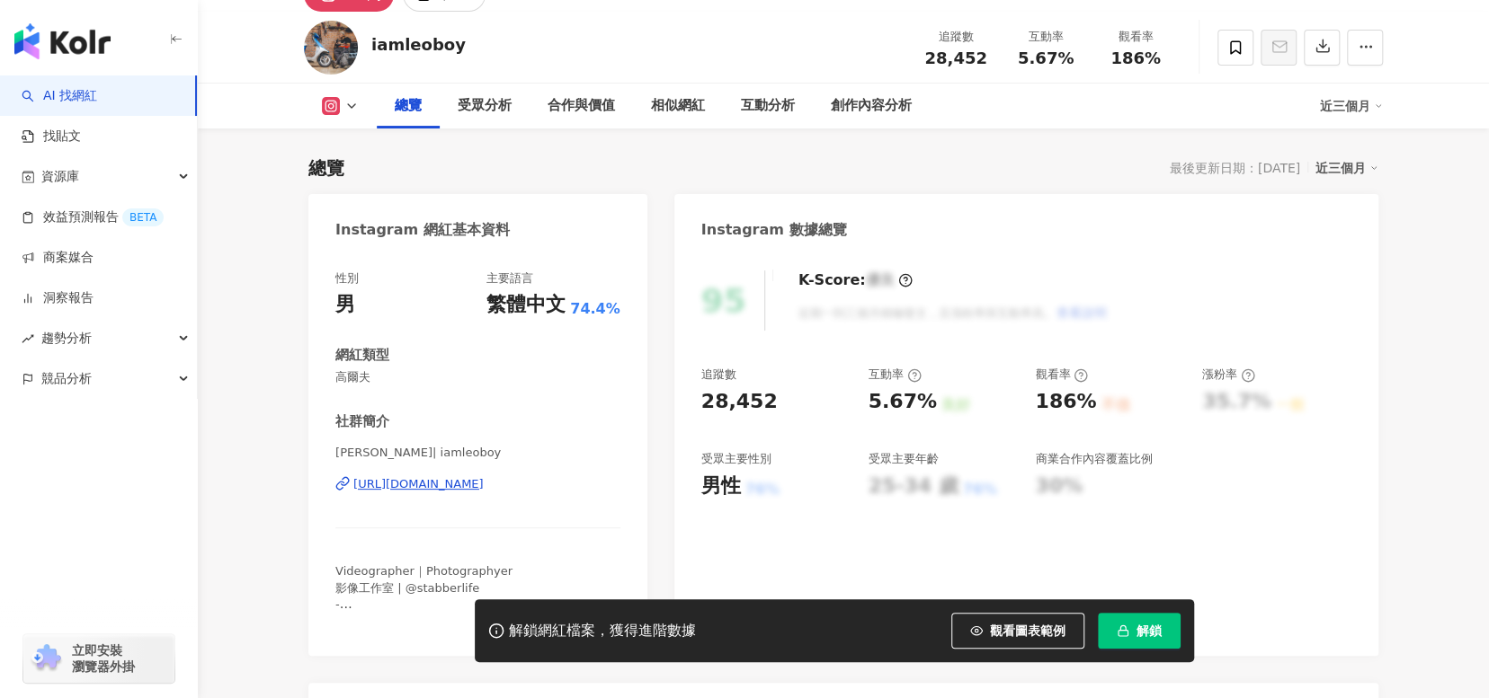
scroll to position [180, 0]
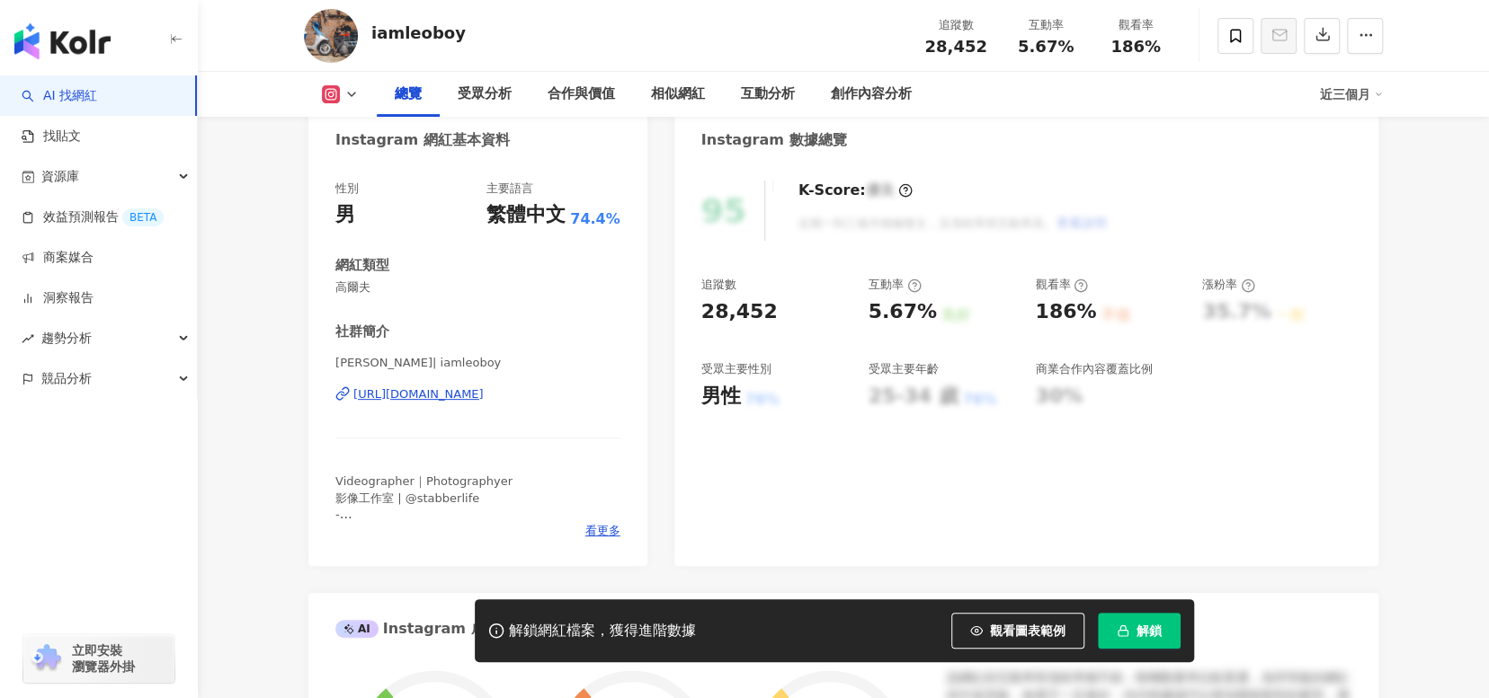
click at [443, 394] on div "https://www.instagram.com/iamleoboy/" at bounding box center [418, 395] width 130 height 16
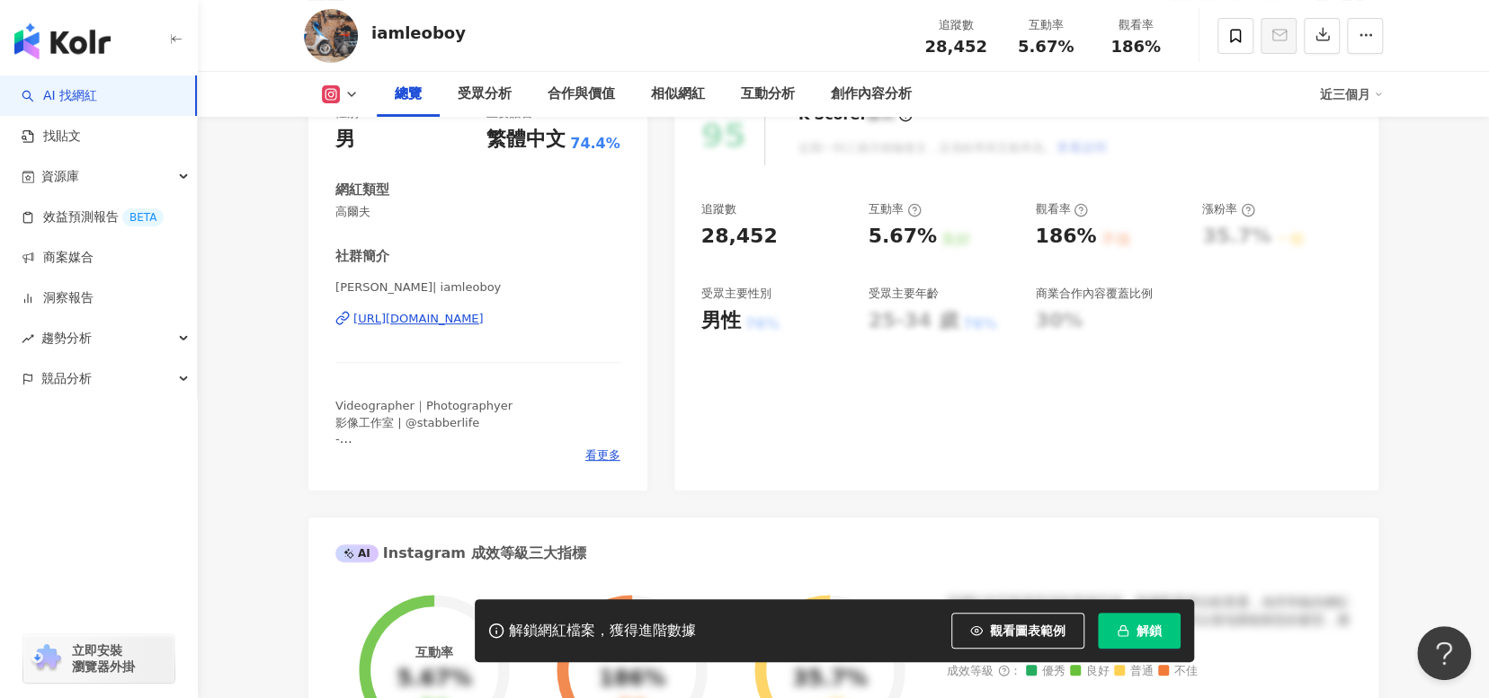
scroll to position [449, 0]
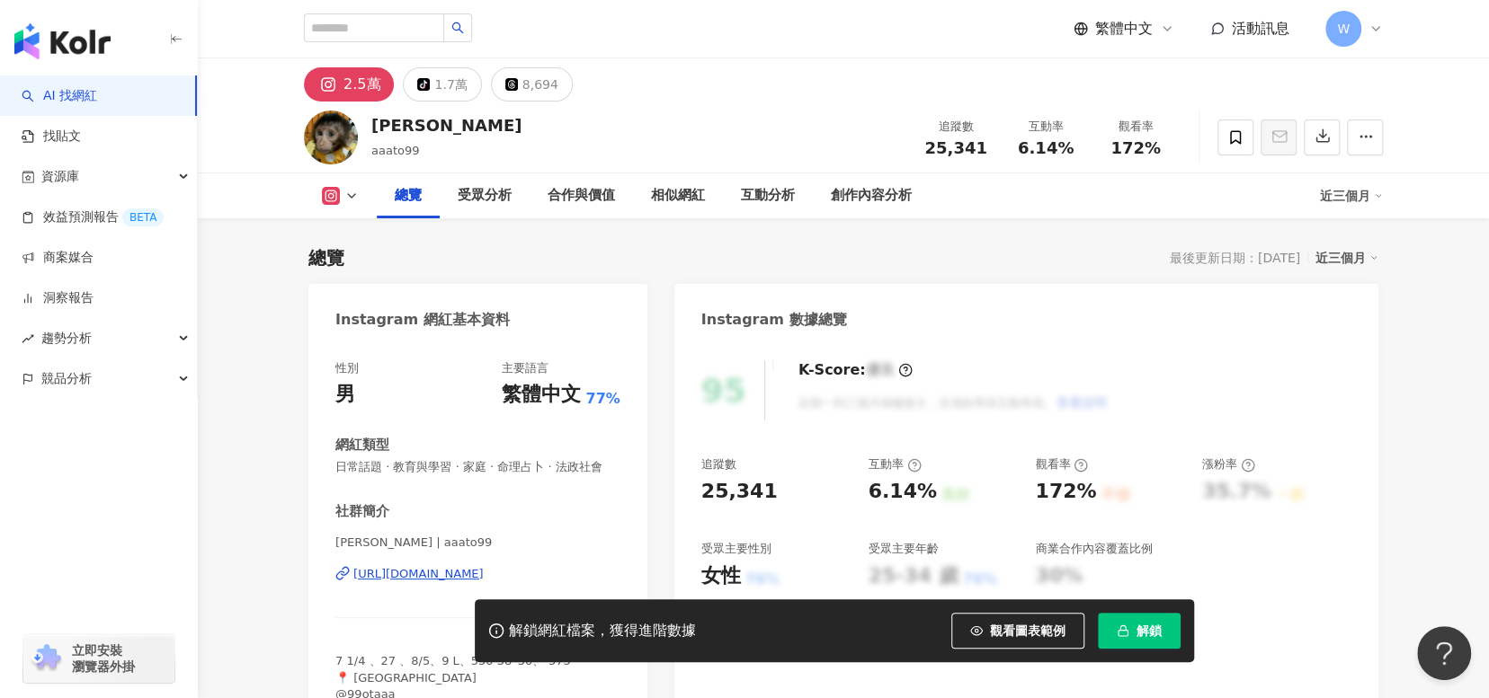
scroll to position [360, 0]
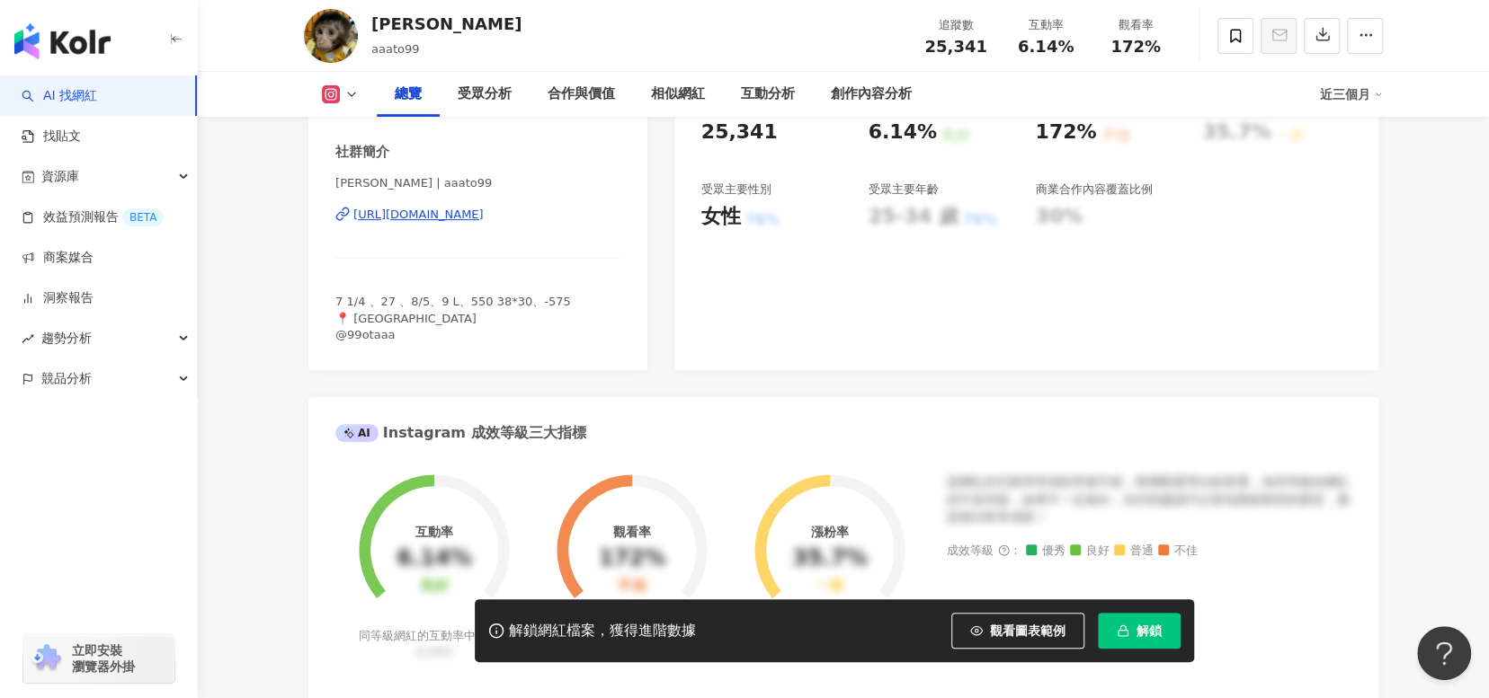
click at [484, 223] on div "https://www.instagram.com/aaato99/" at bounding box center [418, 215] width 130 height 16
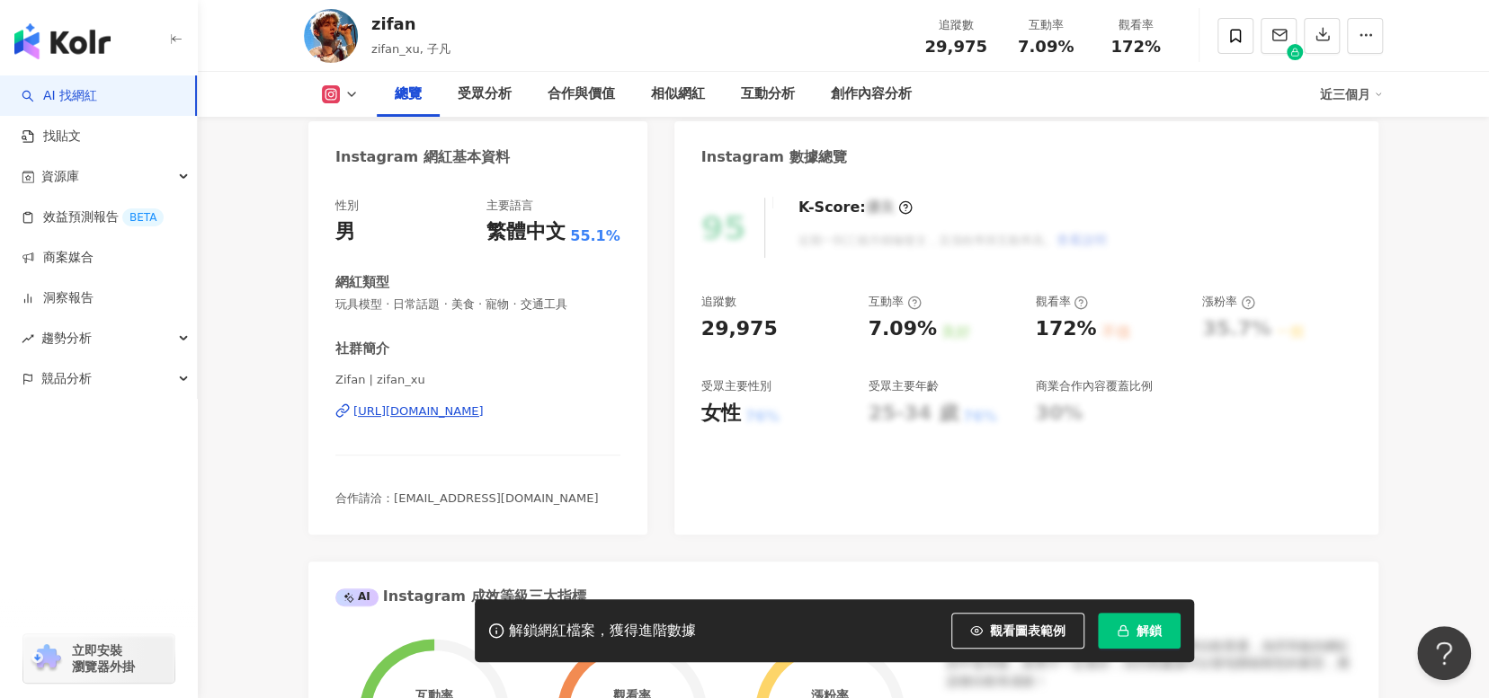
scroll to position [180, 0]
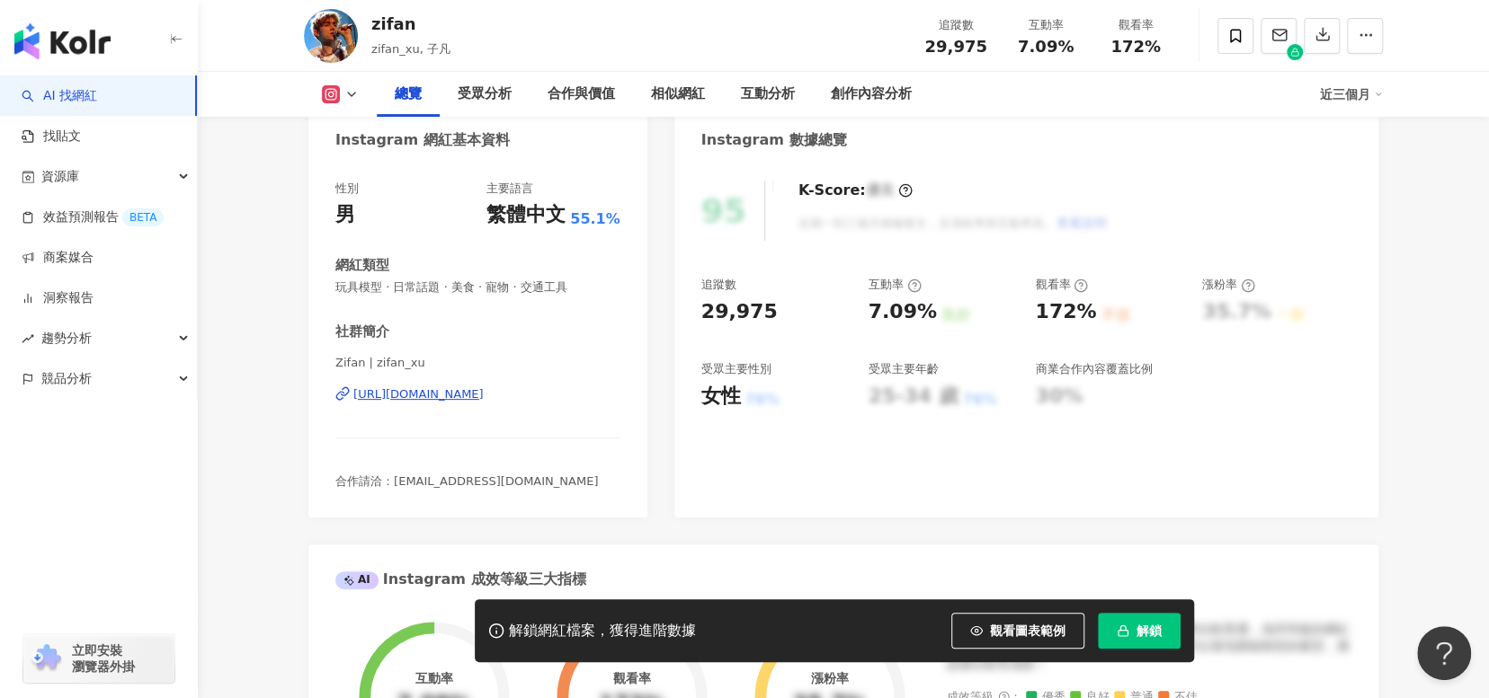
click at [484, 396] on div "https://www.instagram.com/zifan_xu/" at bounding box center [418, 395] width 130 height 16
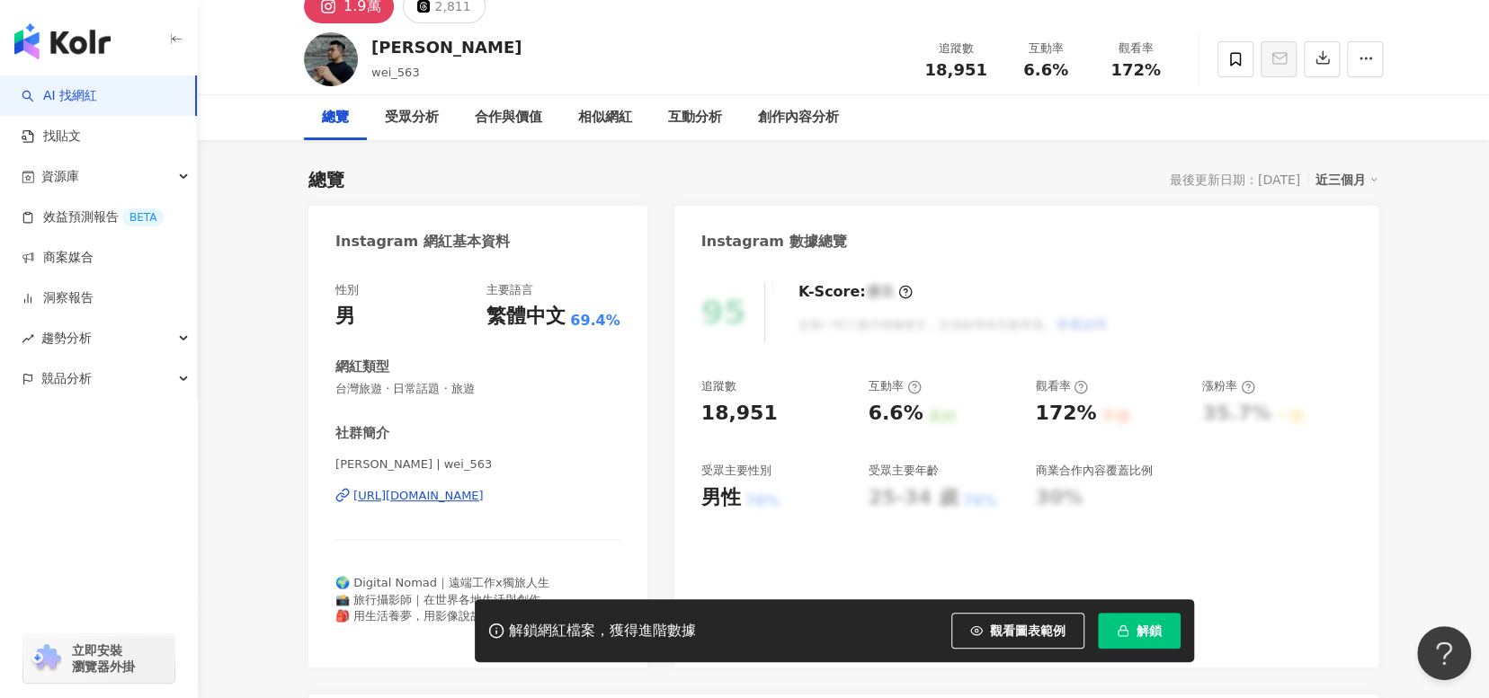
scroll to position [180, 0]
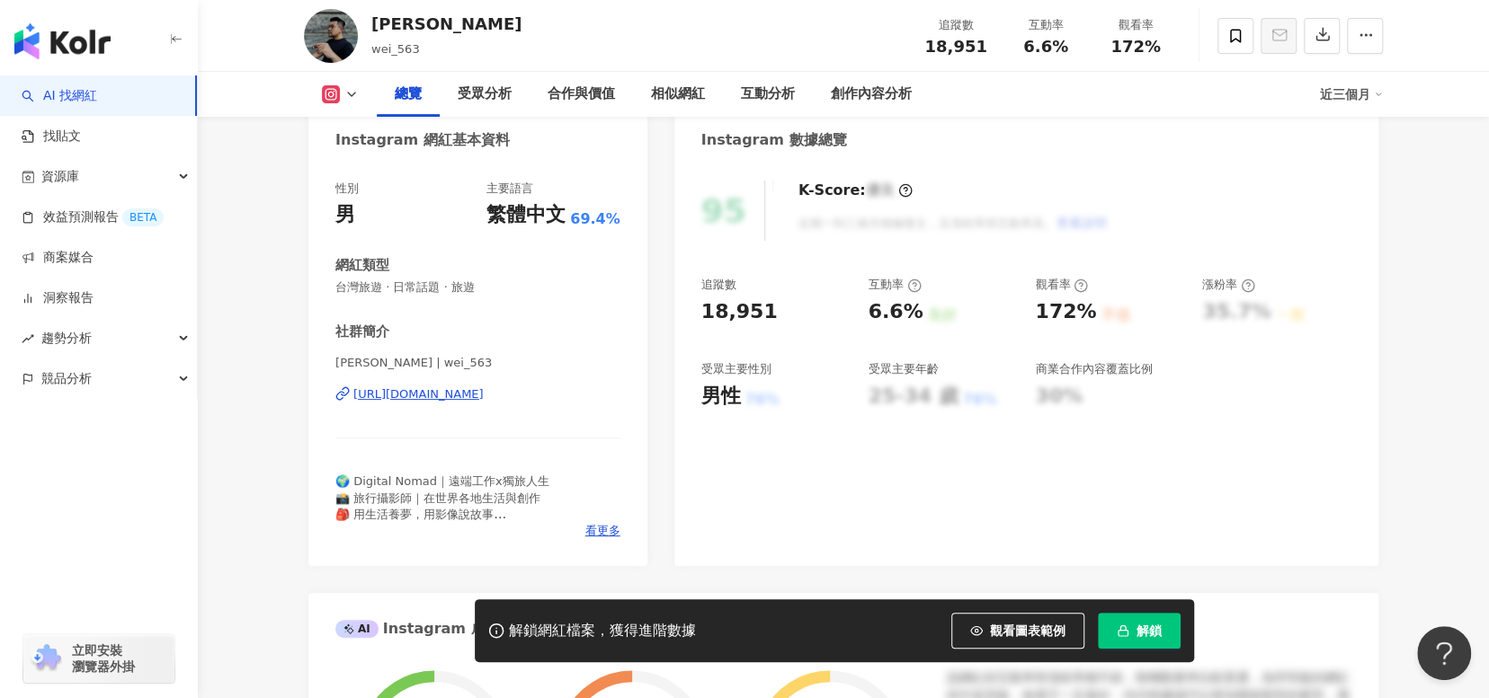
click at [484, 388] on div "https://www.instagram.com/wei_563/" at bounding box center [418, 395] width 130 height 16
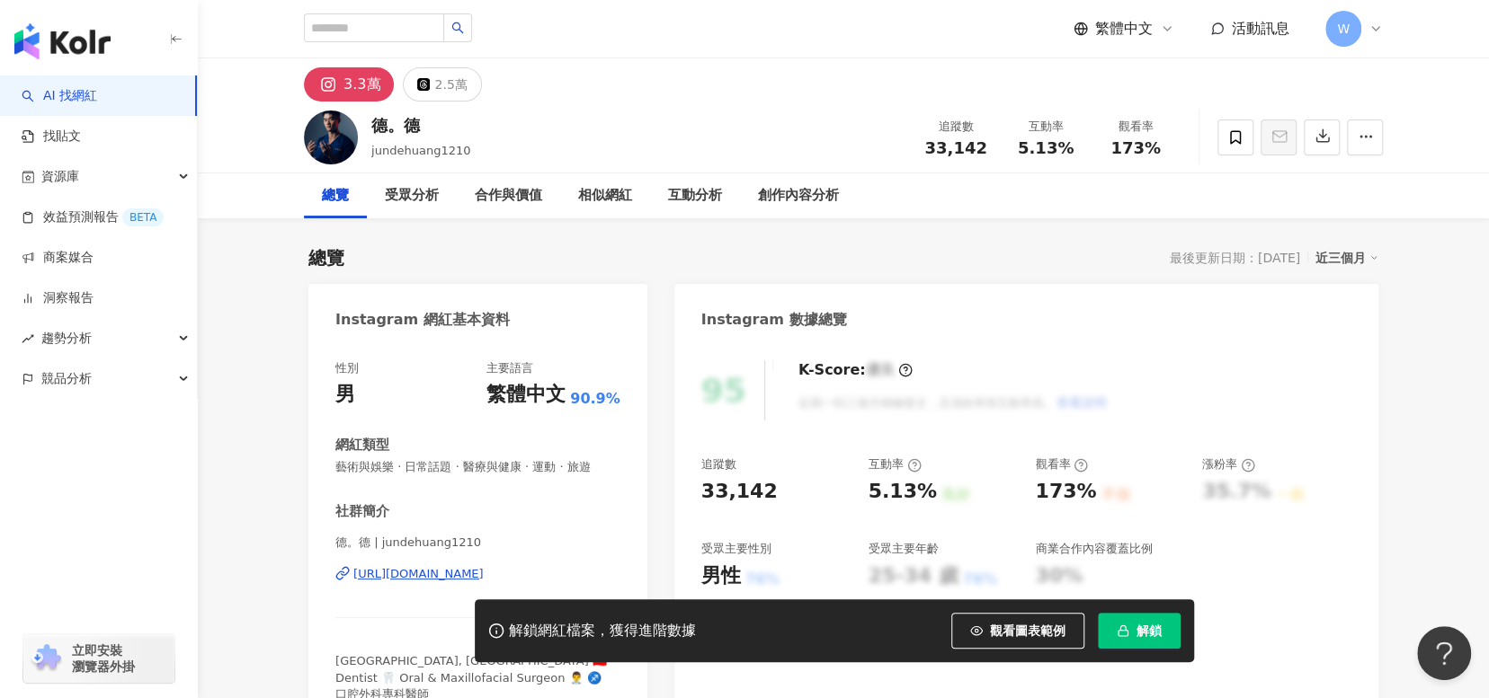
scroll to position [270, 0]
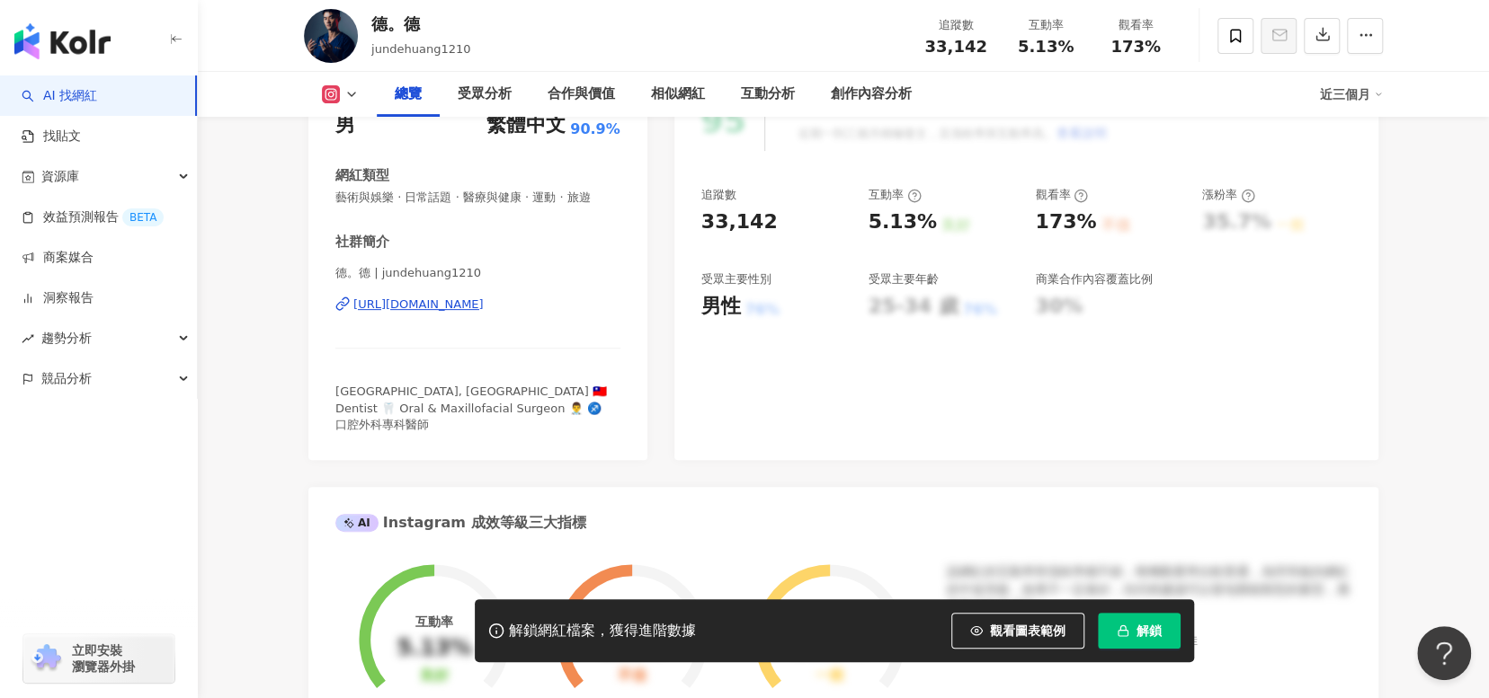
click at [484, 302] on div "[URL][DOMAIN_NAME]" at bounding box center [418, 305] width 130 height 16
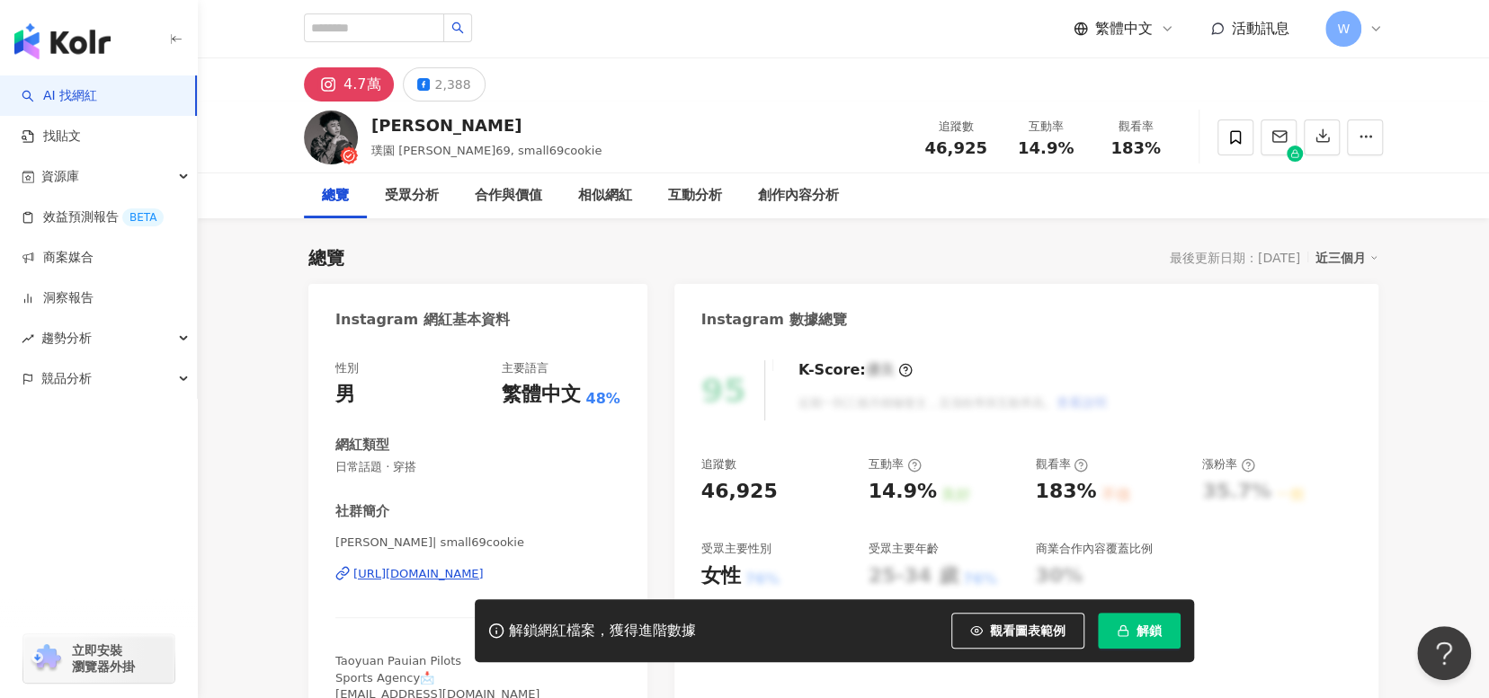
click at [435, 573] on div "https://www.instagram.com/small69cookie/" at bounding box center [418, 574] width 130 height 16
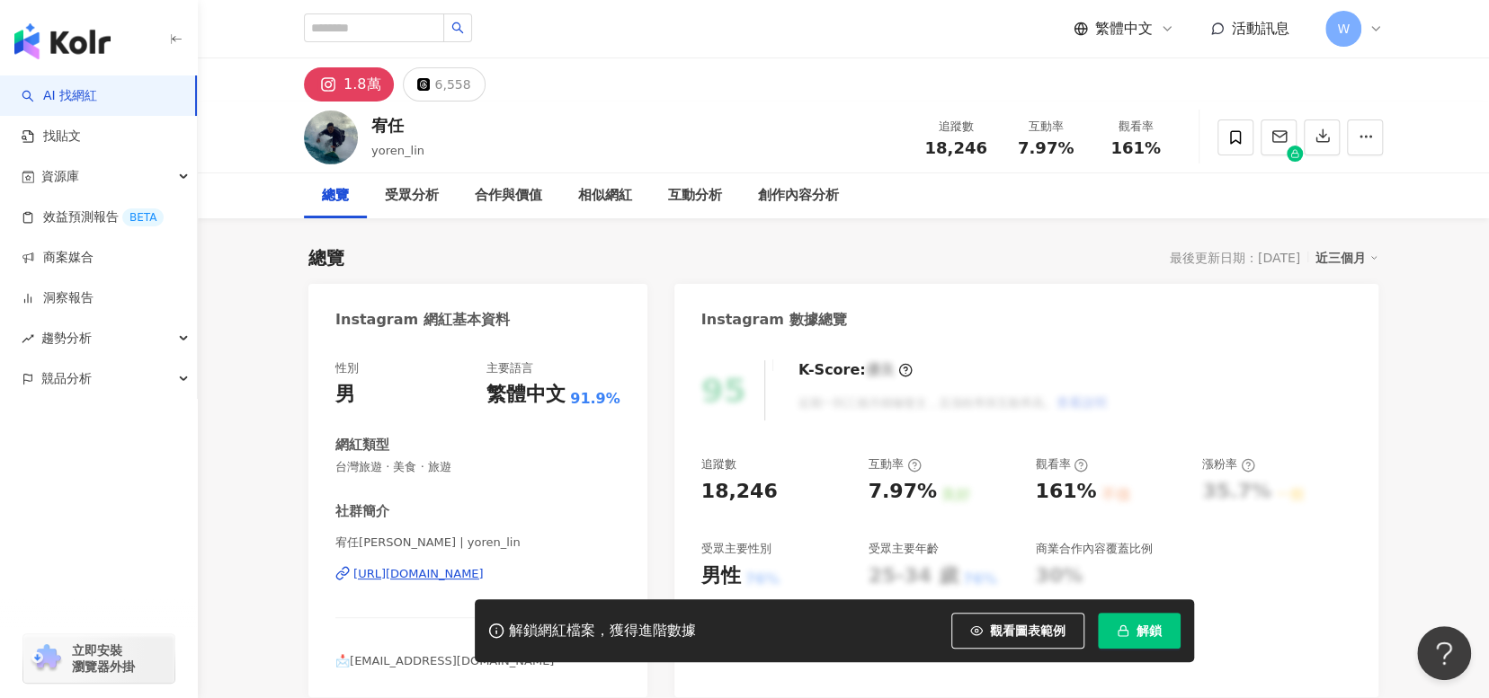
scroll to position [270, 0]
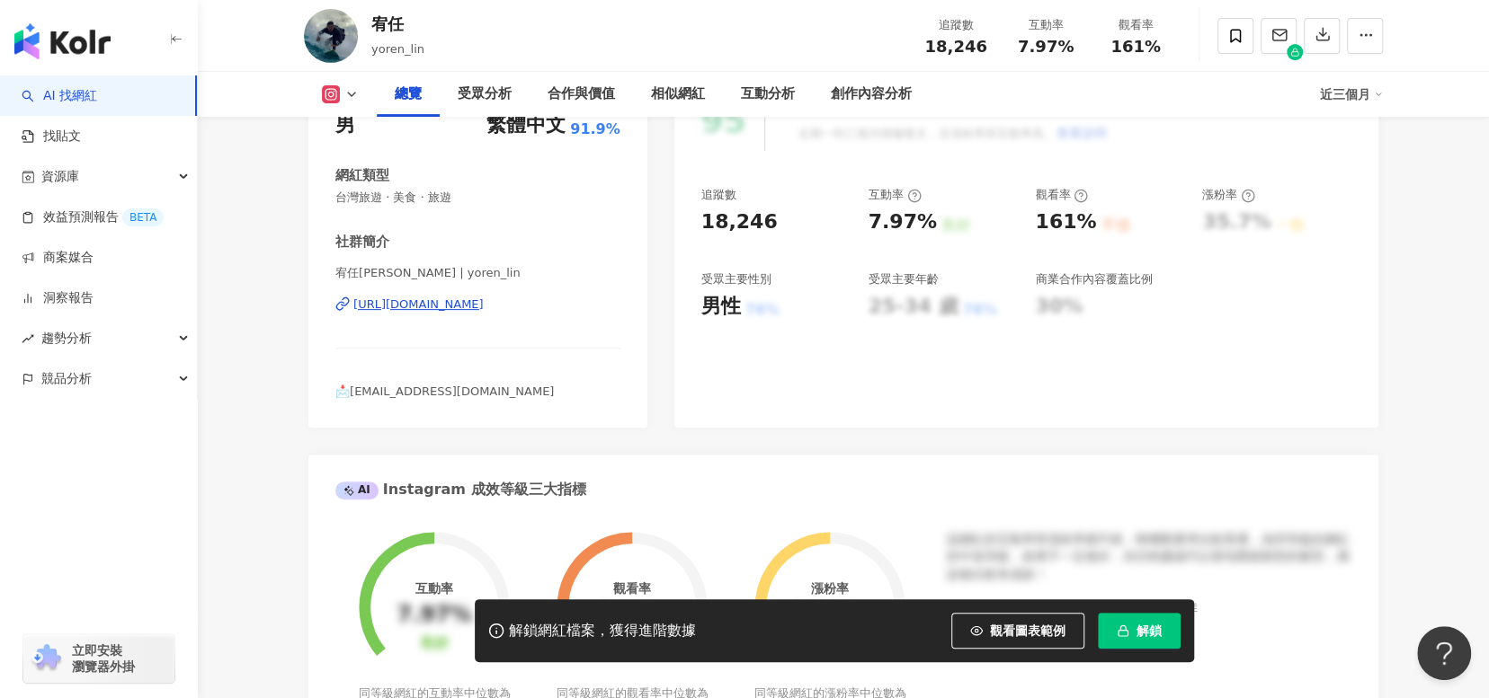
click at [484, 300] on div "https://www.instagram.com/yoren_lin/" at bounding box center [418, 305] width 130 height 16
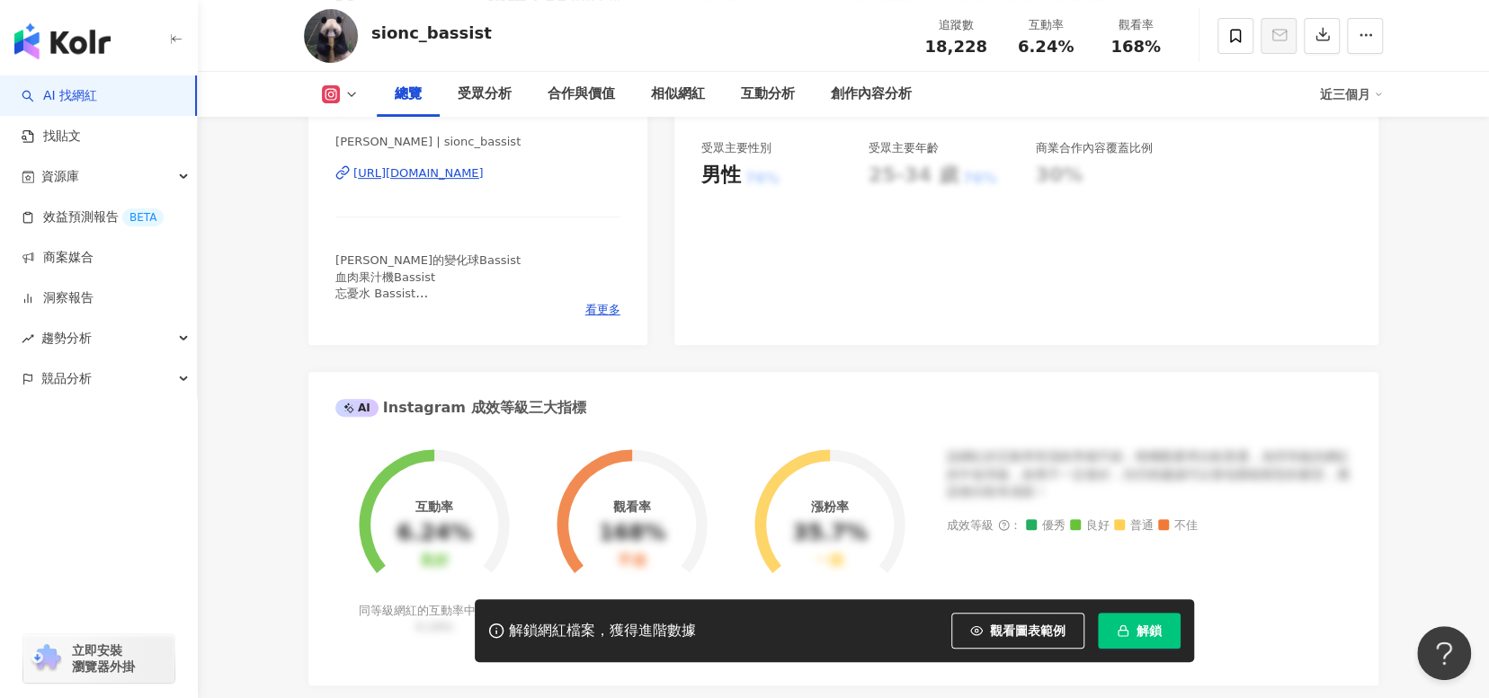
scroll to position [360, 0]
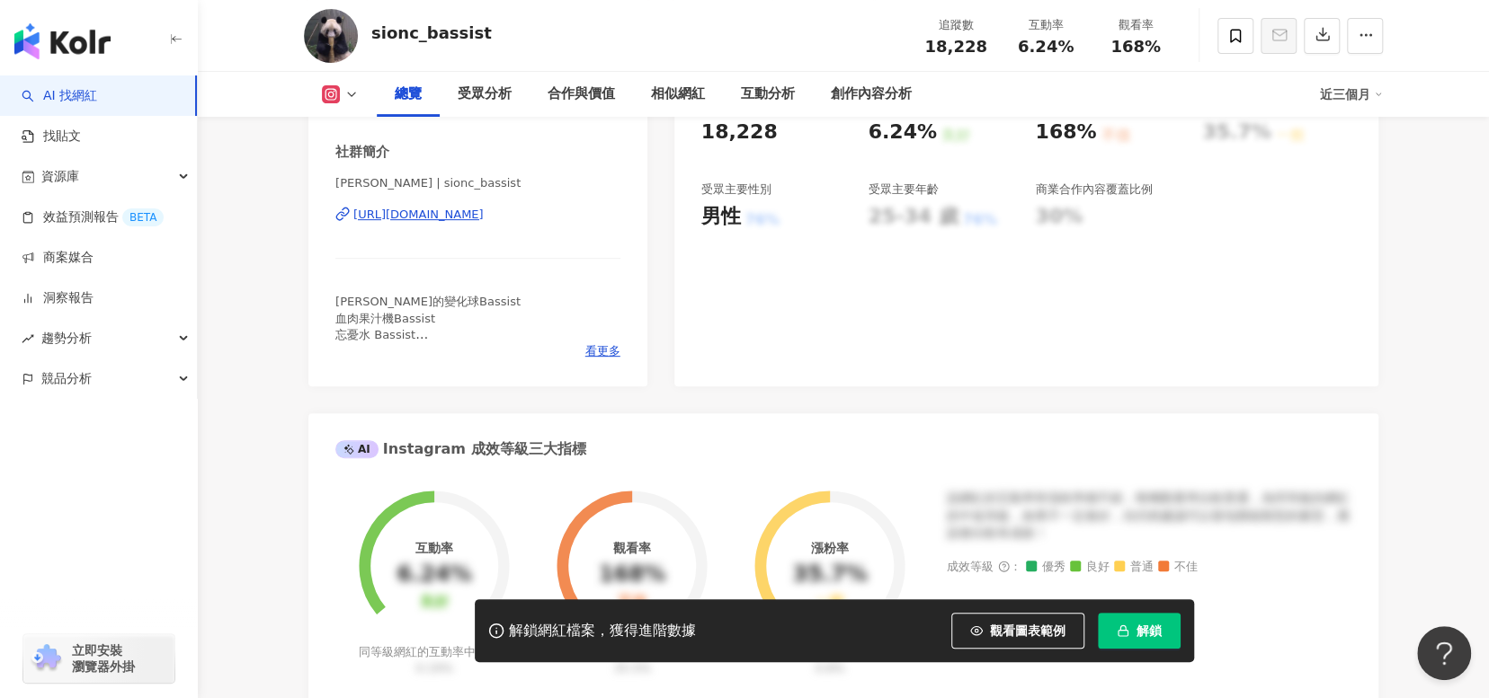
click at [484, 213] on div "https://www.instagram.com/sionc_bassist/" at bounding box center [418, 215] width 130 height 16
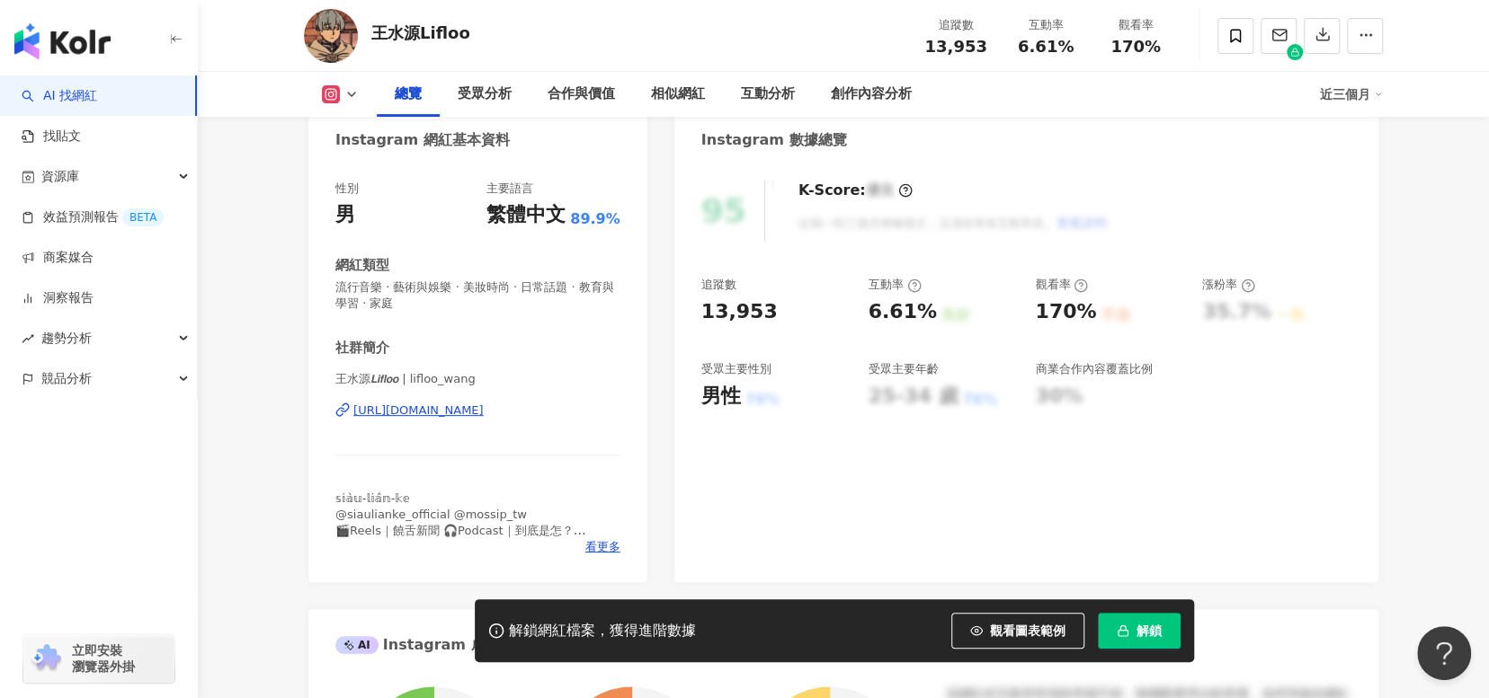
scroll to position [90, 0]
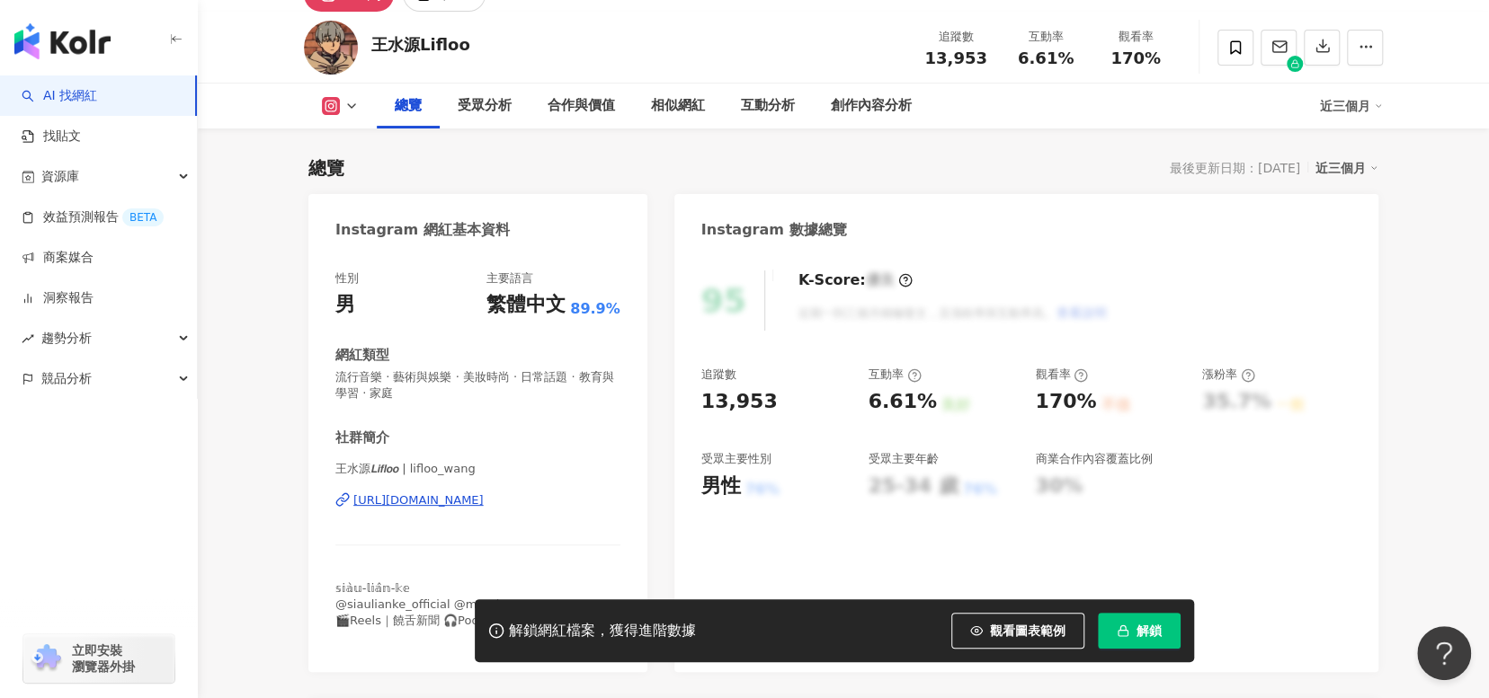
click at [472, 503] on div "https://www.instagram.com/lifloo_wang/" at bounding box center [418, 501] width 130 height 16
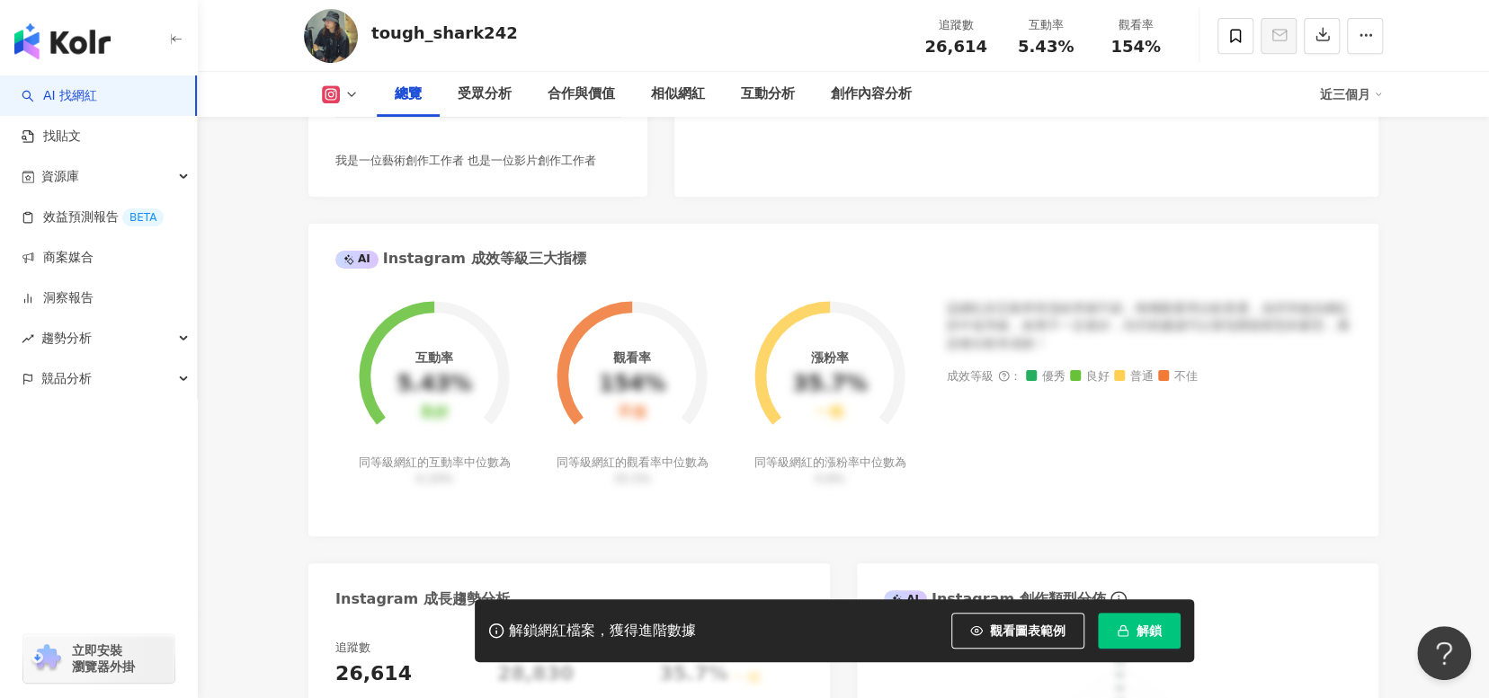
scroll to position [360, 0]
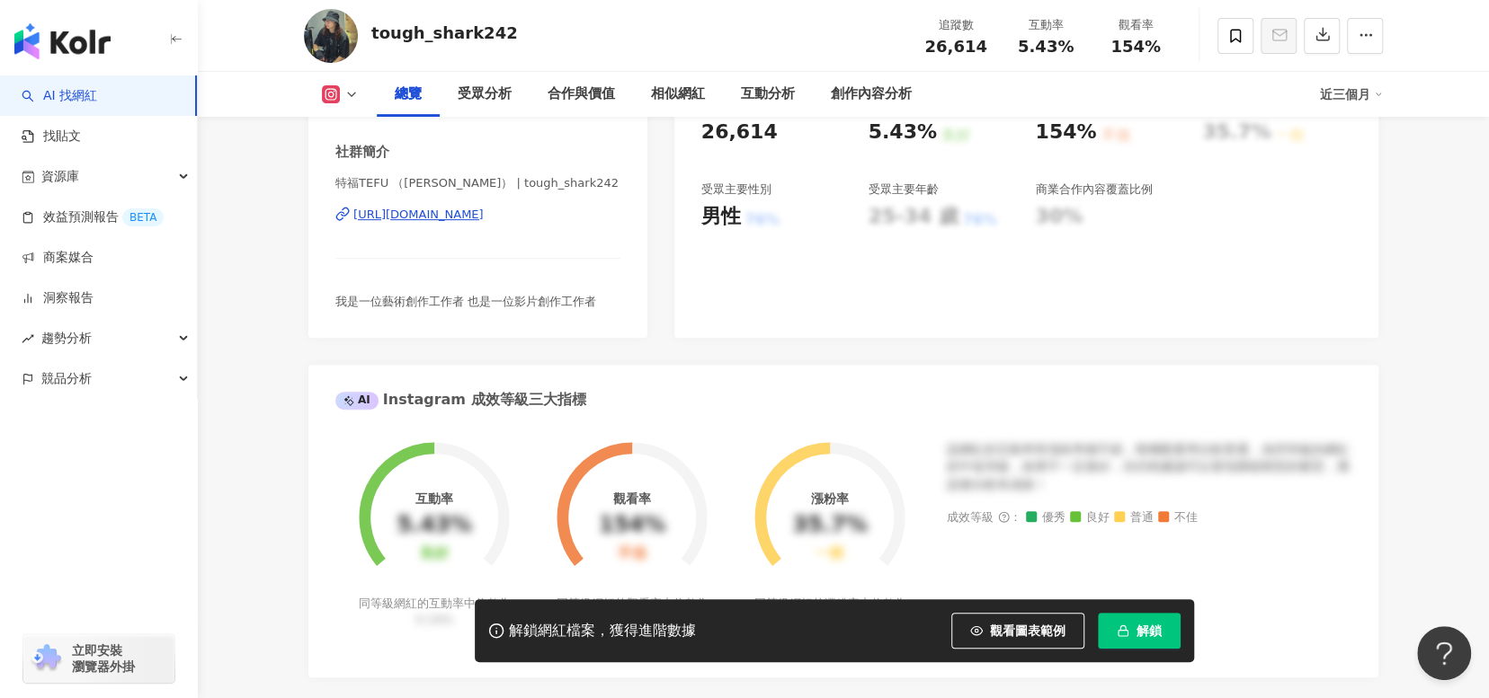
click at [484, 223] on div "[URL][DOMAIN_NAME]" at bounding box center [418, 215] width 130 height 16
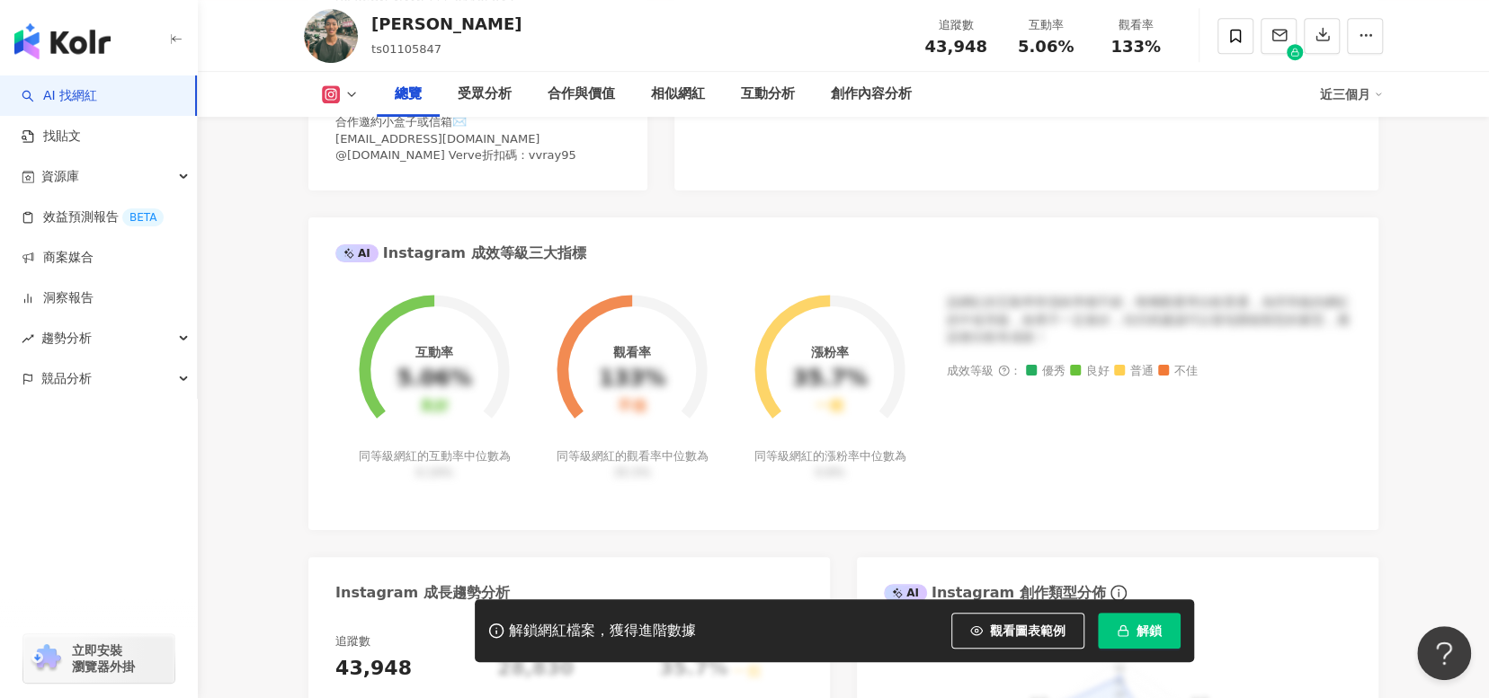
scroll to position [360, 0]
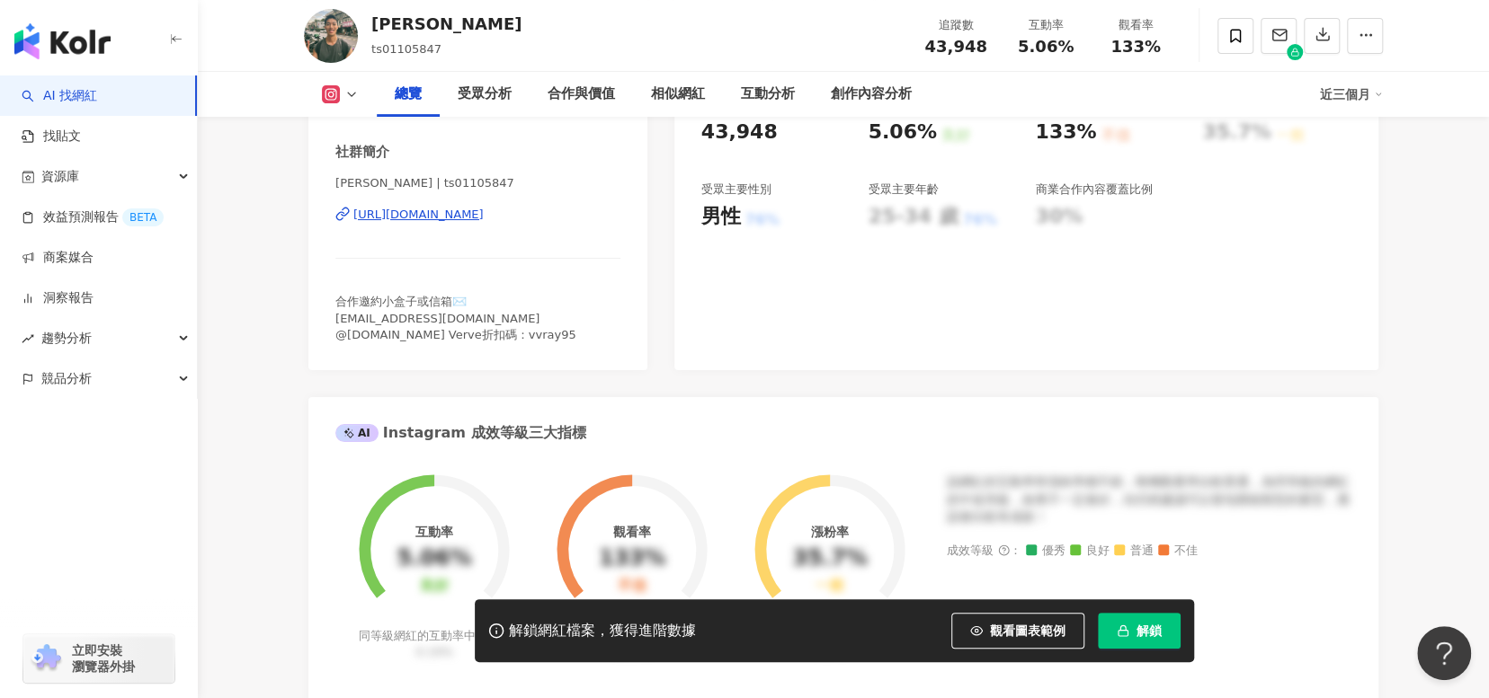
click at [470, 213] on div "https://www.instagram.com/ts01105847/" at bounding box center [418, 215] width 130 height 16
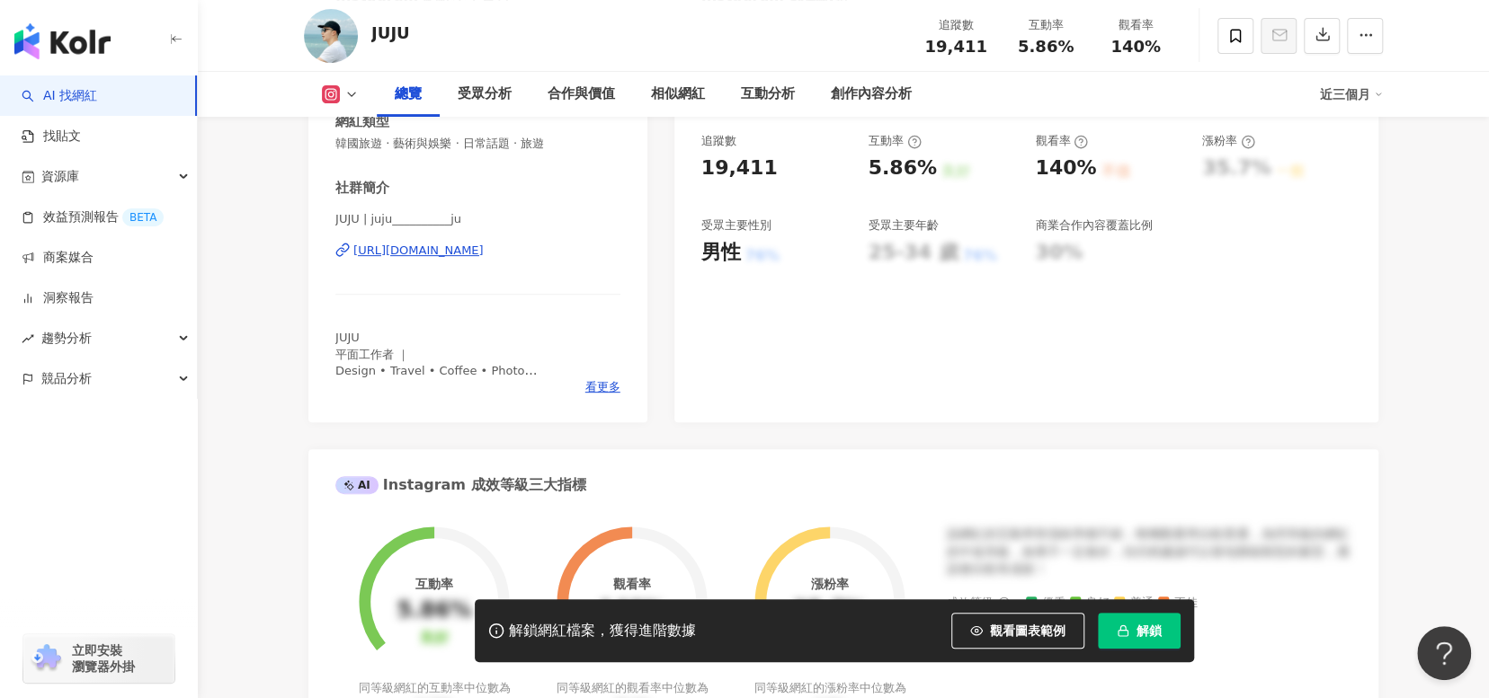
scroll to position [180, 0]
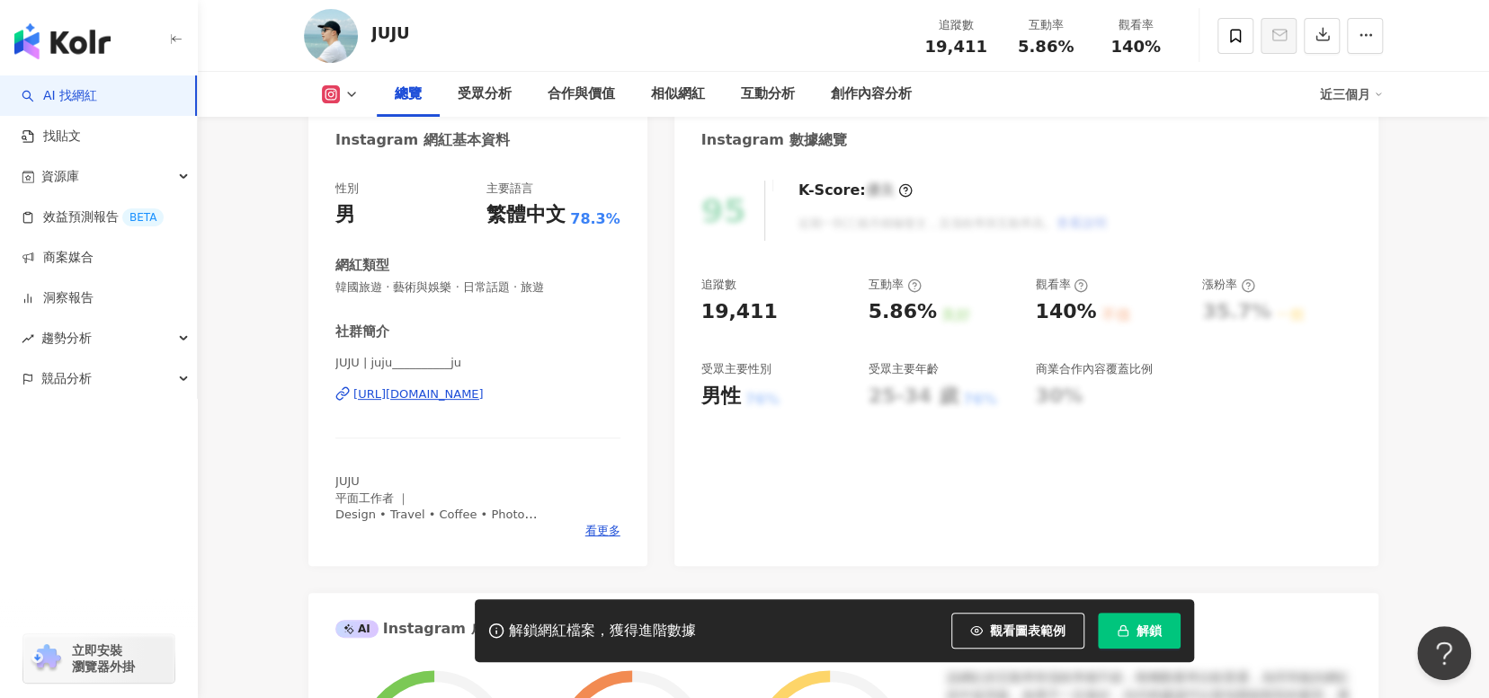
click at [449, 400] on div "[URL][DOMAIN_NAME]" at bounding box center [418, 395] width 130 height 16
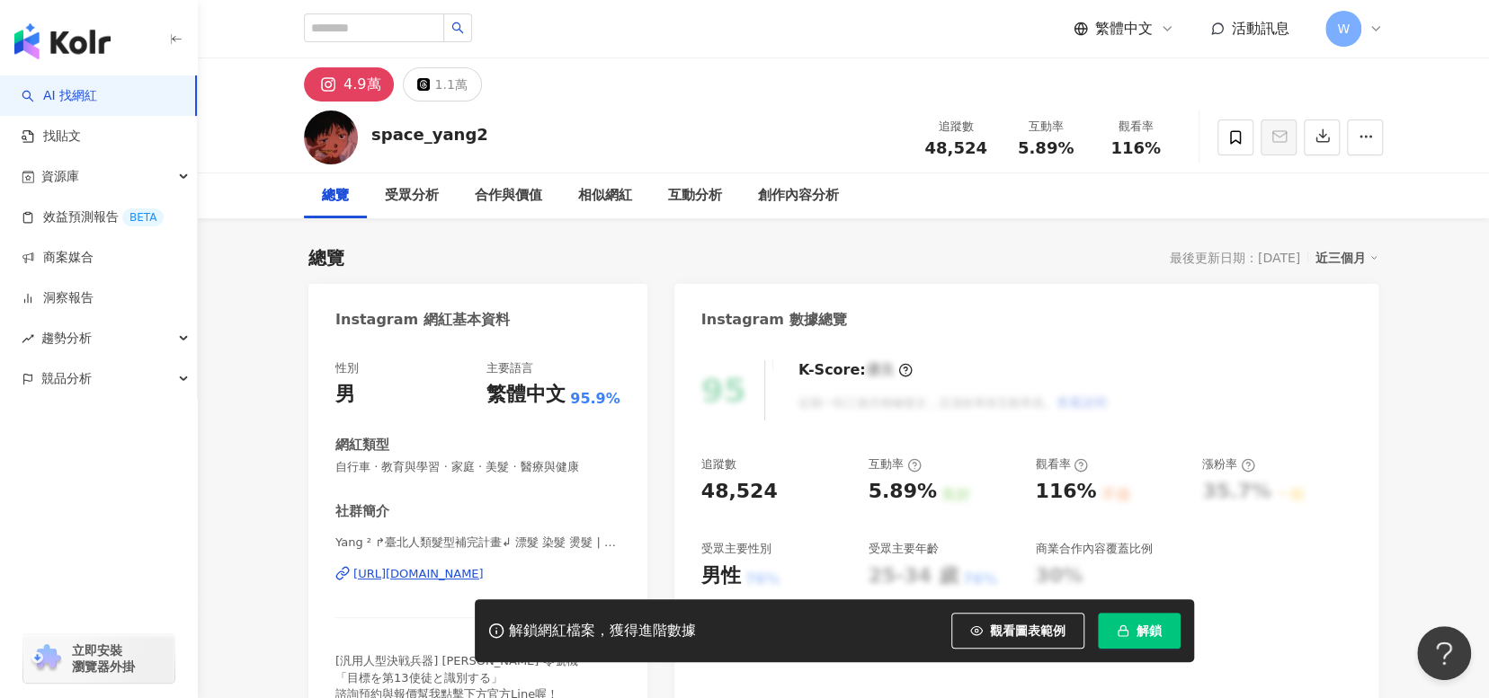
click at [484, 566] on div "https://www.instagram.com/space_yang2/" at bounding box center [418, 574] width 130 height 16
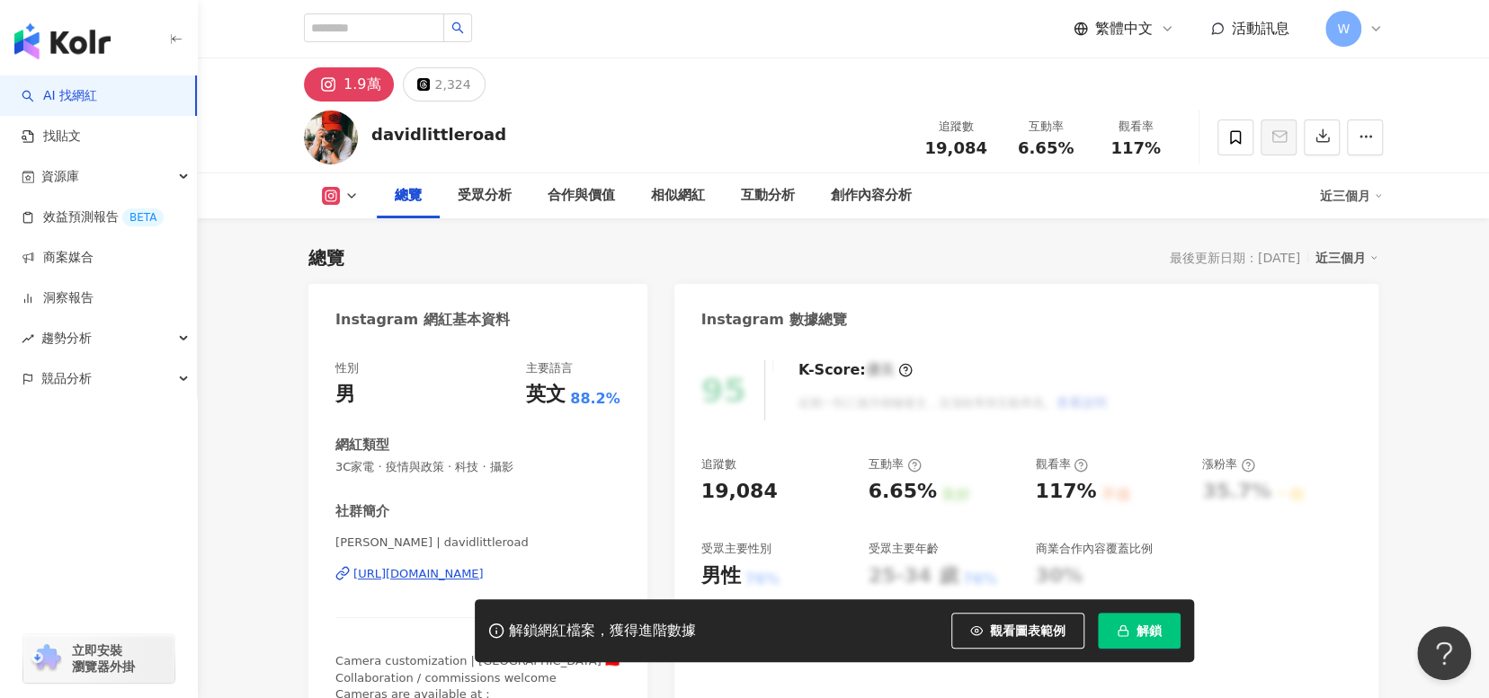
scroll to position [360, 0]
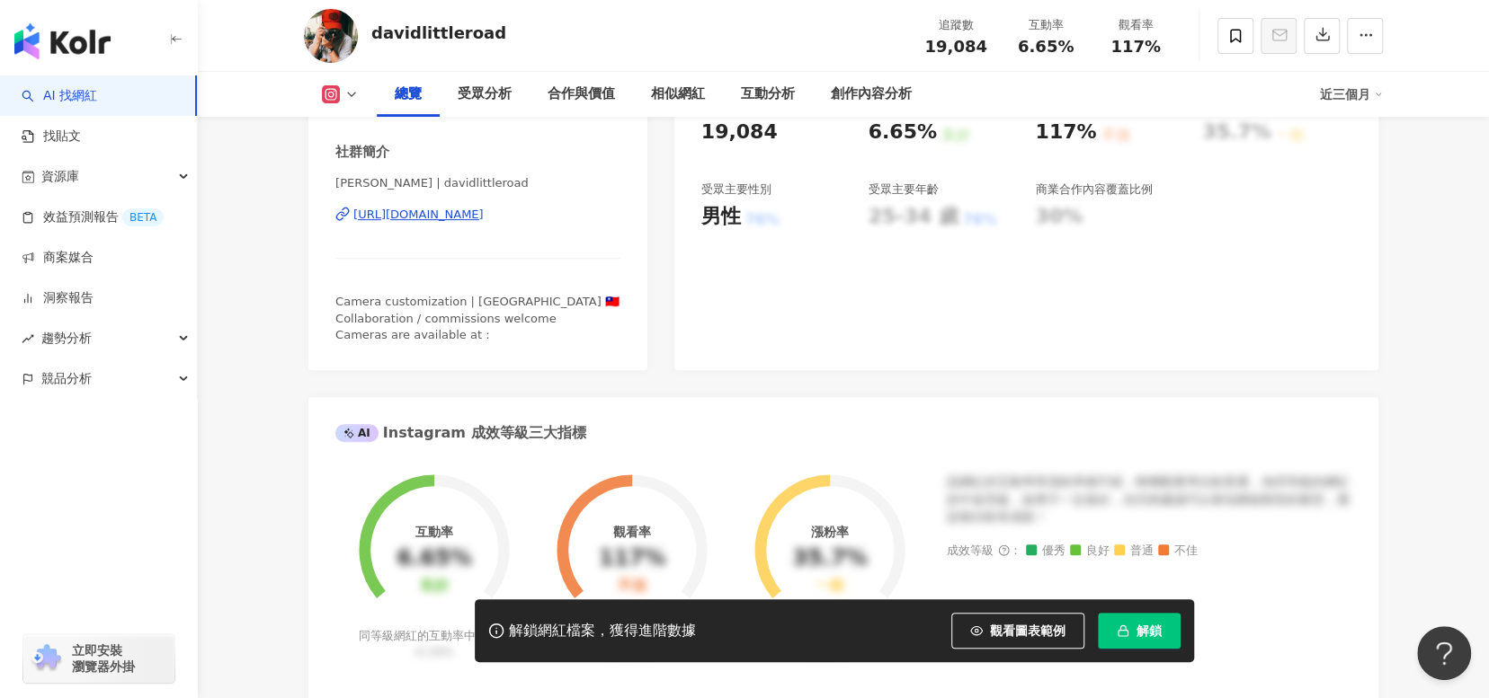
click at [484, 222] on div "[URL][DOMAIN_NAME]" at bounding box center [418, 215] width 130 height 16
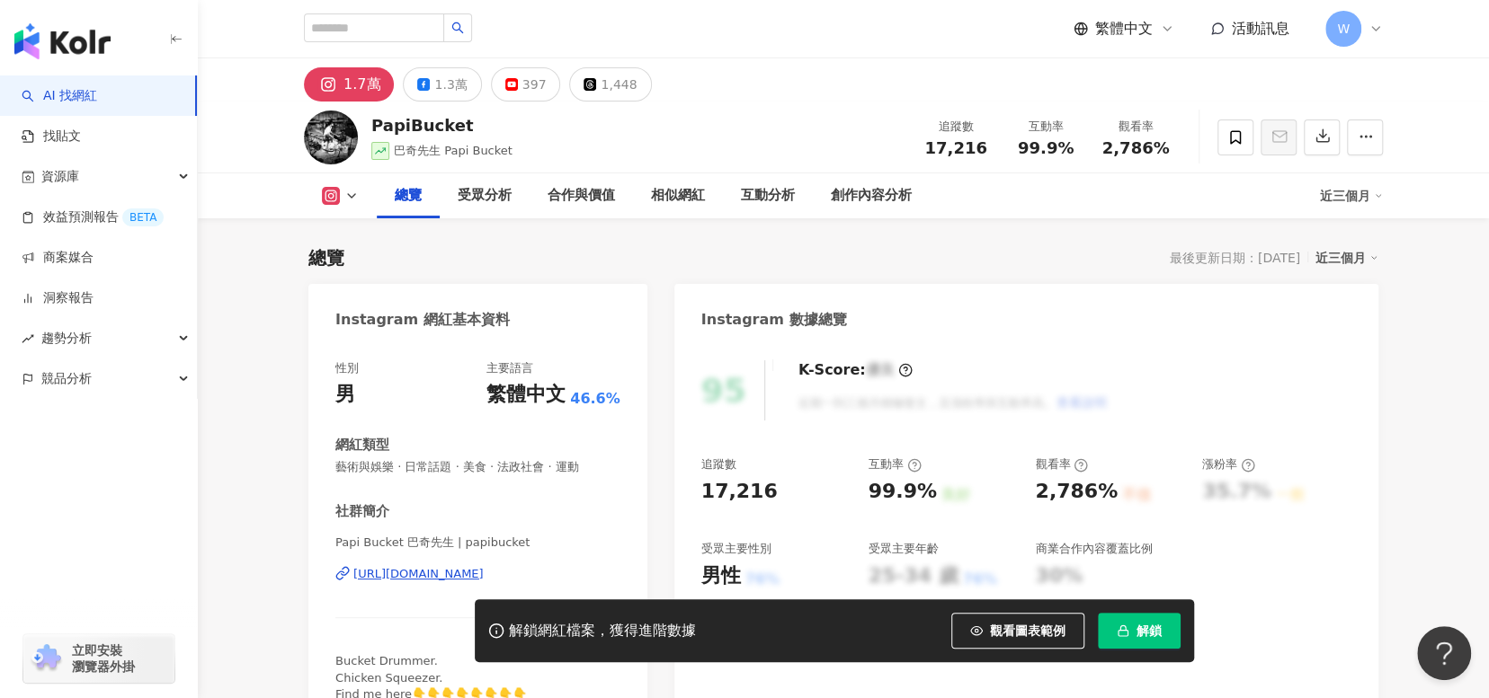
scroll to position [270, 0]
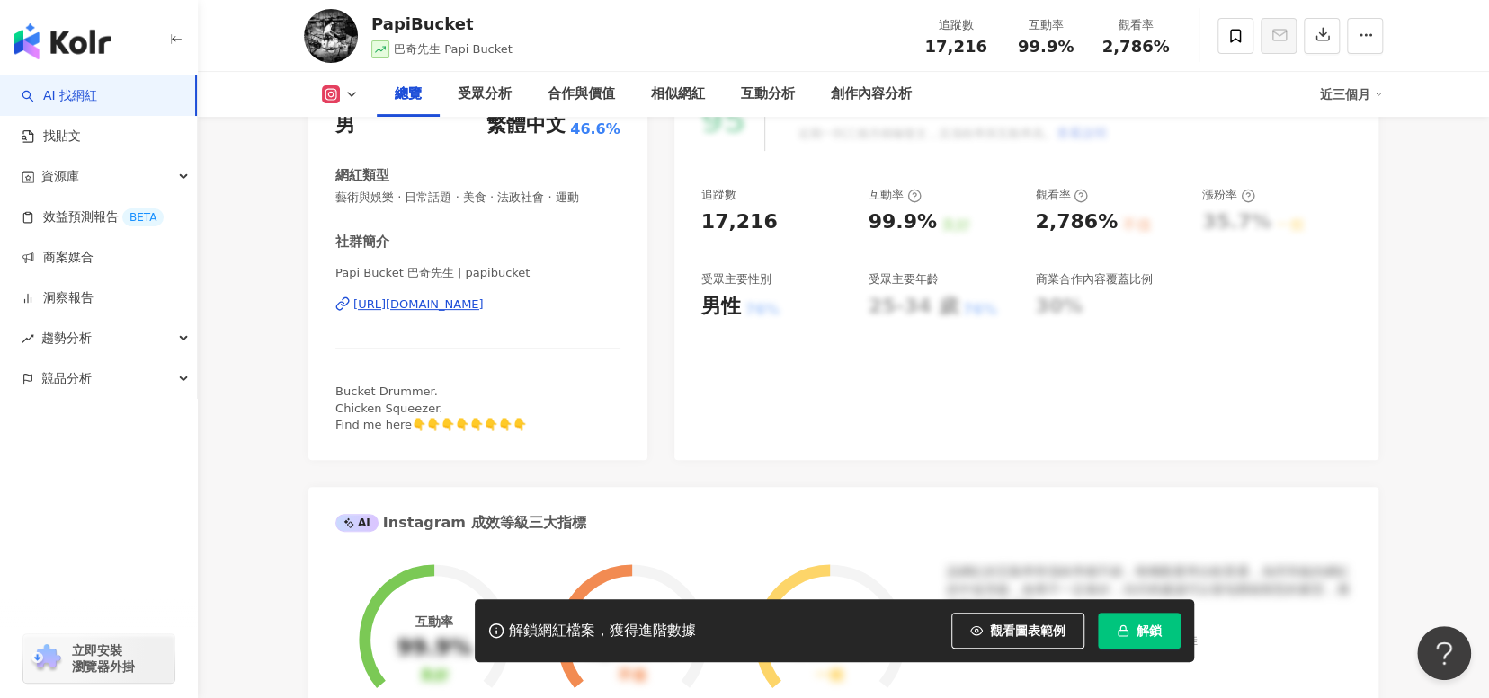
click at [484, 310] on div "[URL][DOMAIN_NAME]" at bounding box center [418, 305] width 130 height 16
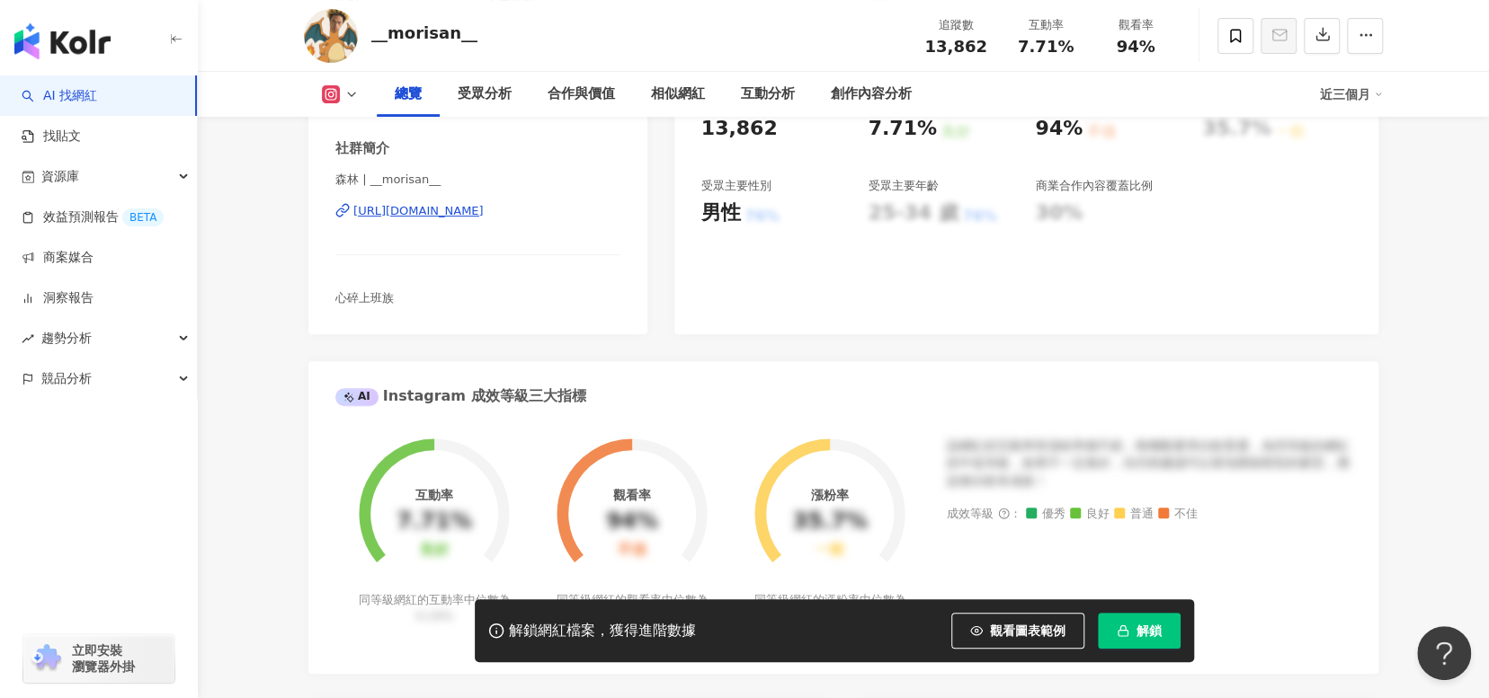
scroll to position [270, 0]
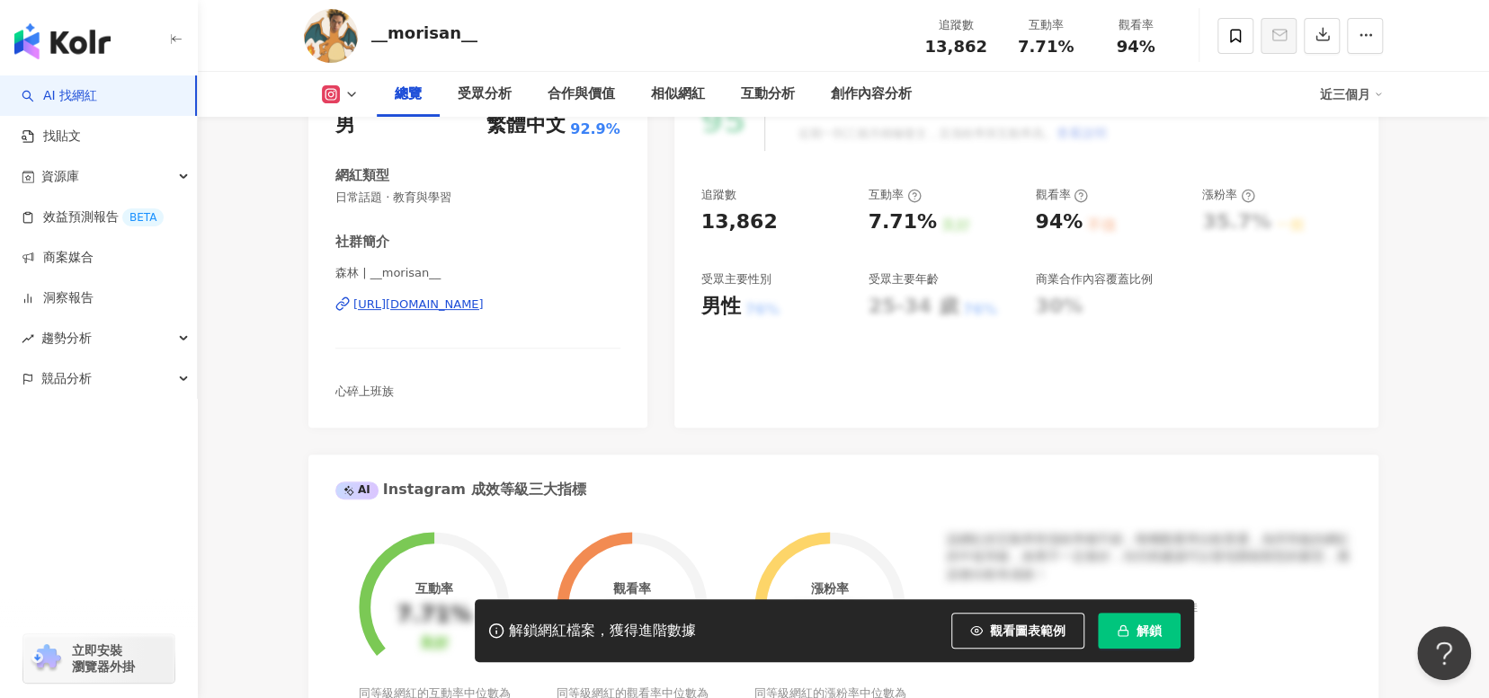
click at [484, 298] on div "https://www.instagram.com/__morisan__/" at bounding box center [418, 305] width 130 height 16
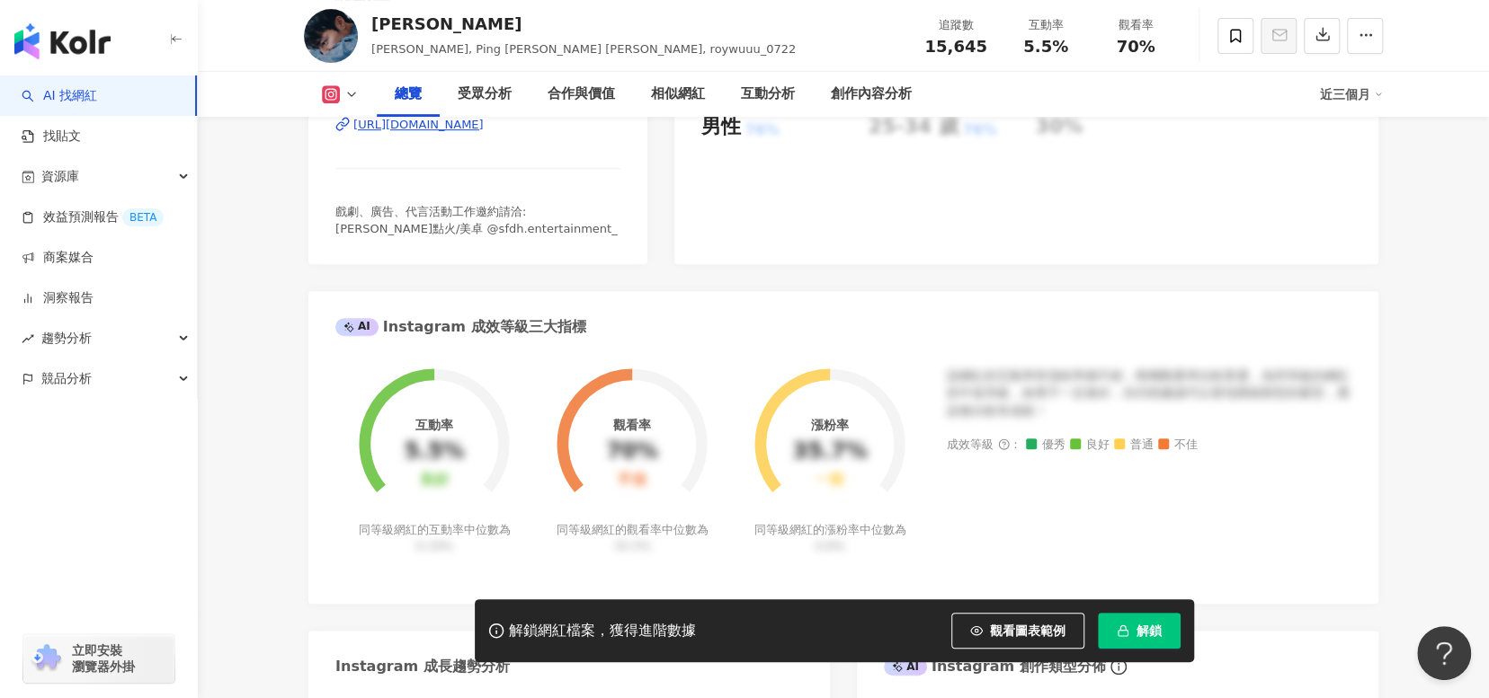
click at [484, 133] on div "https://www.instagram.com/roywubingo/" at bounding box center [418, 125] width 130 height 16
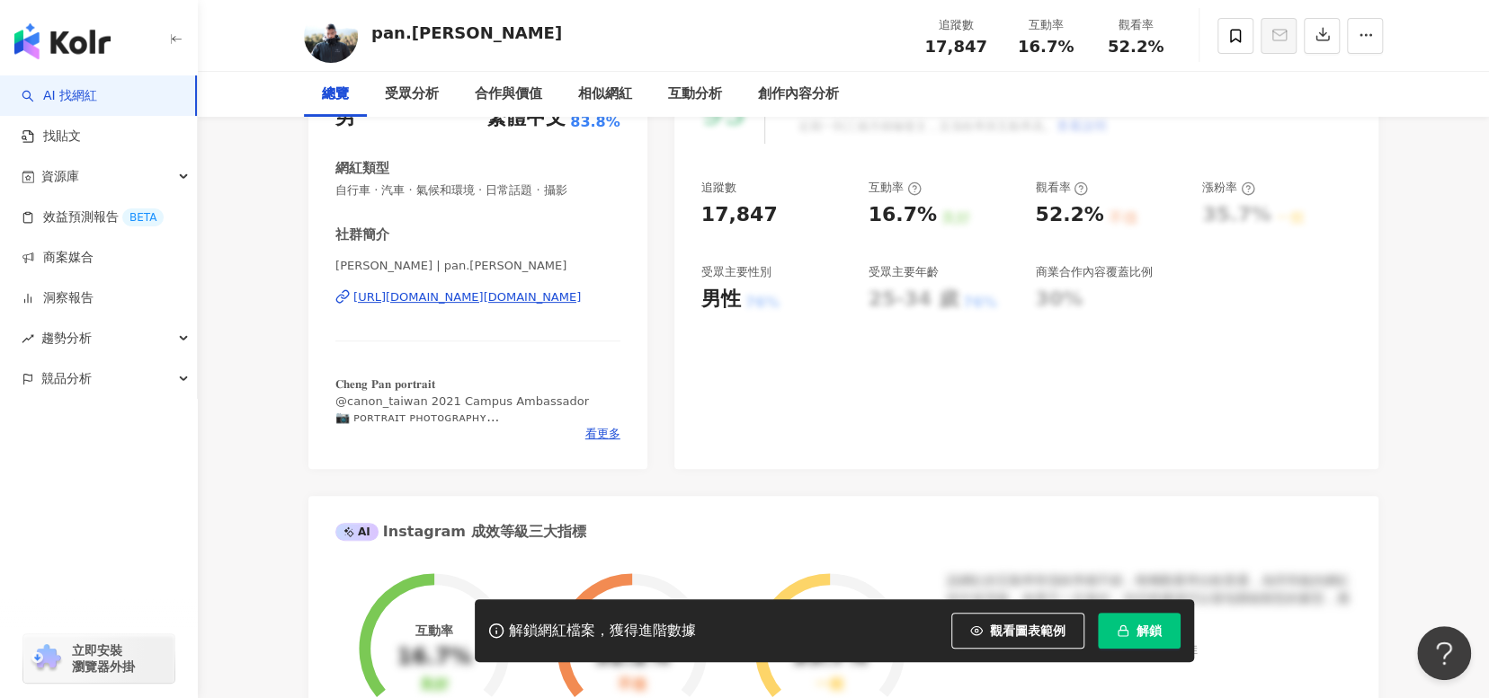
scroll to position [360, 0]
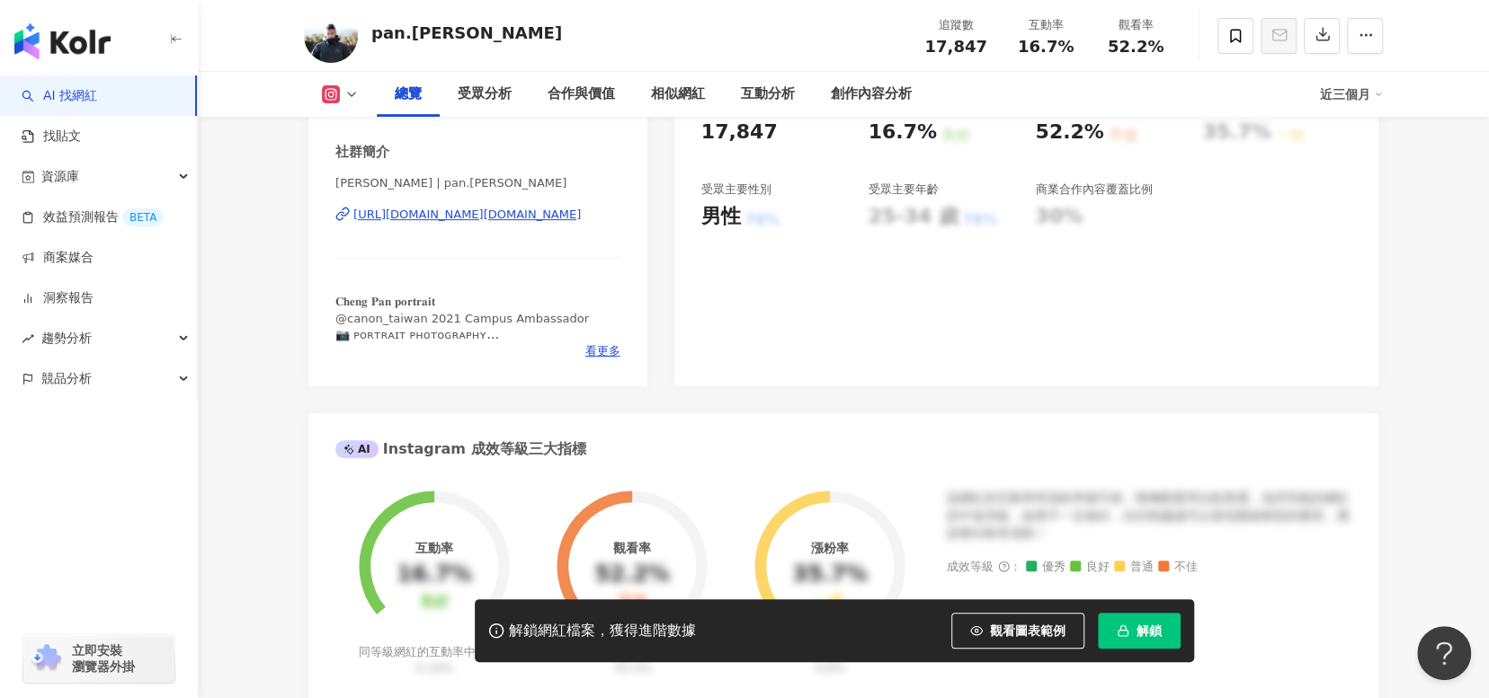
click at [574, 216] on div "[URL][DOMAIN_NAME][DOMAIN_NAME]" at bounding box center [466, 215] width 227 height 16
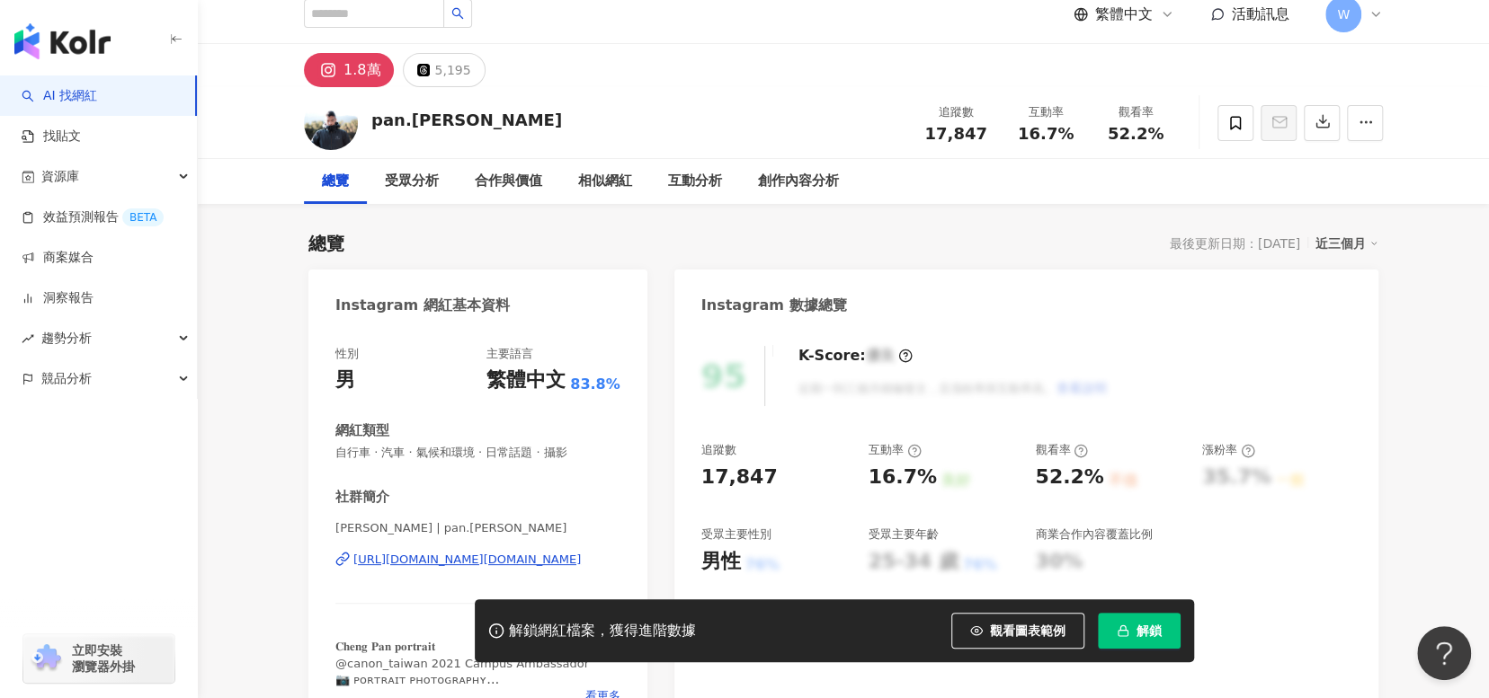
scroll to position [0, 0]
